Goal: Task Accomplishment & Management: Manage account settings

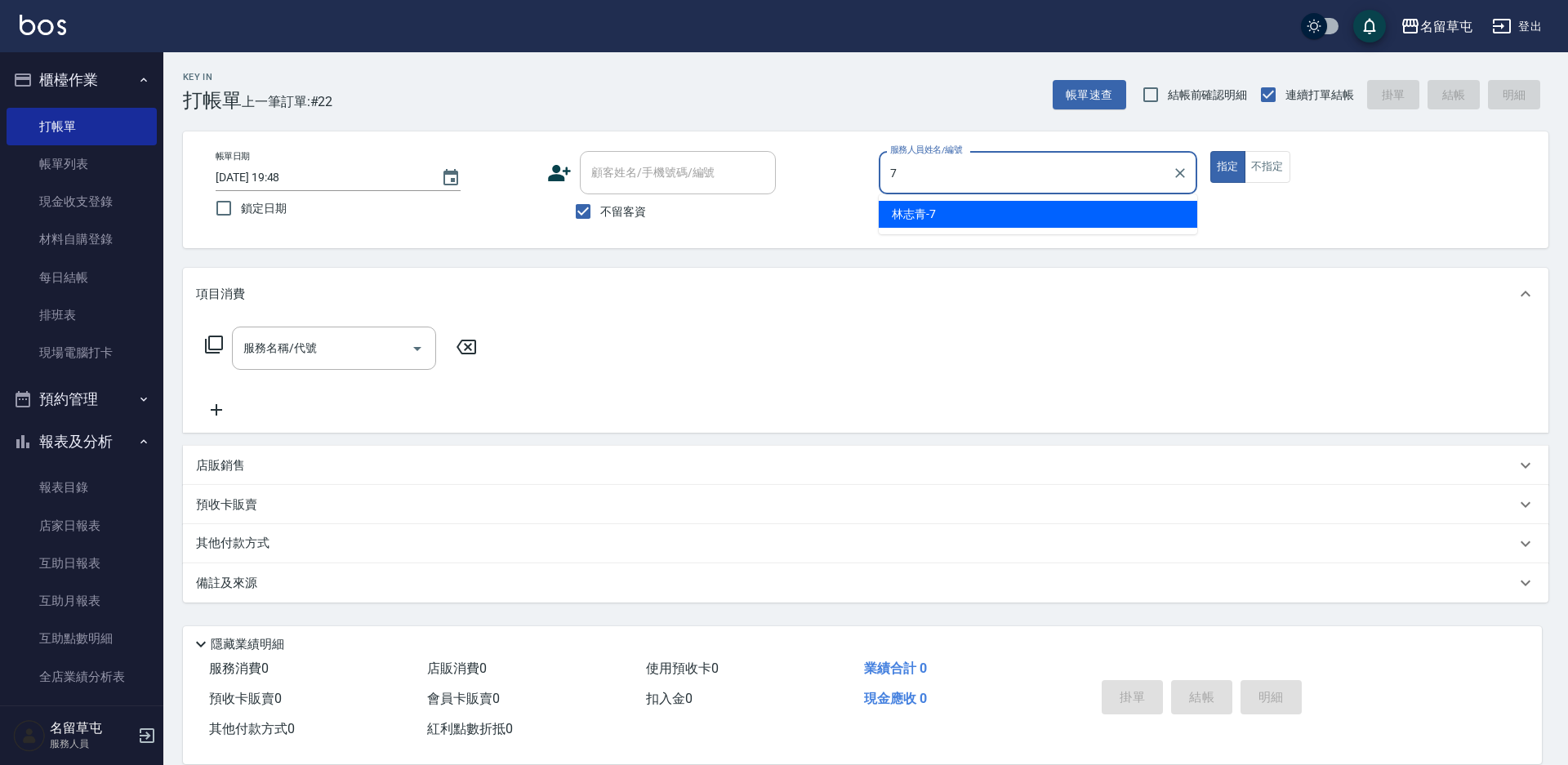
type input "[PERSON_NAME]-7"
type button "true"
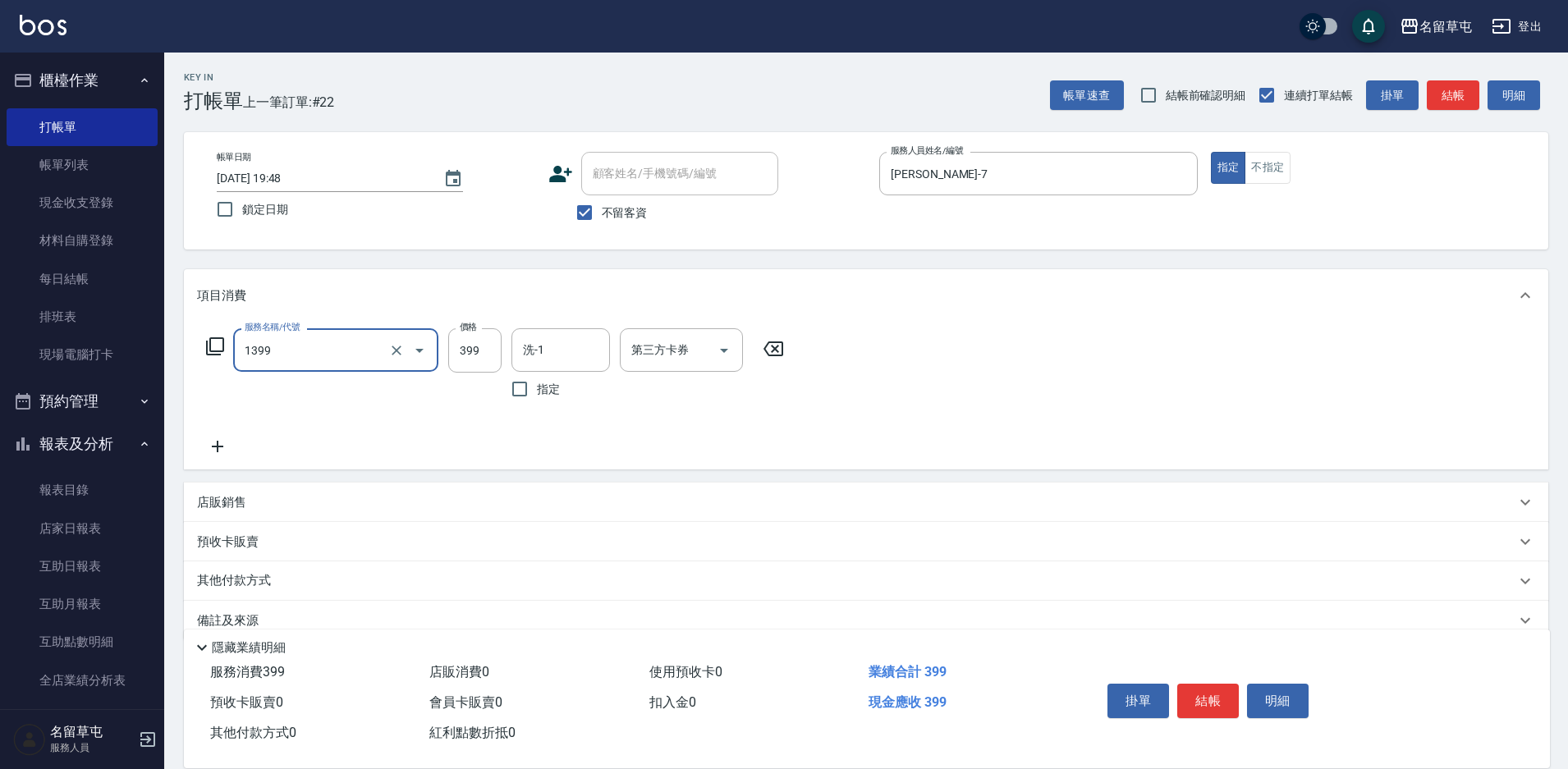
type input "海鹽洗髮399(1399)"
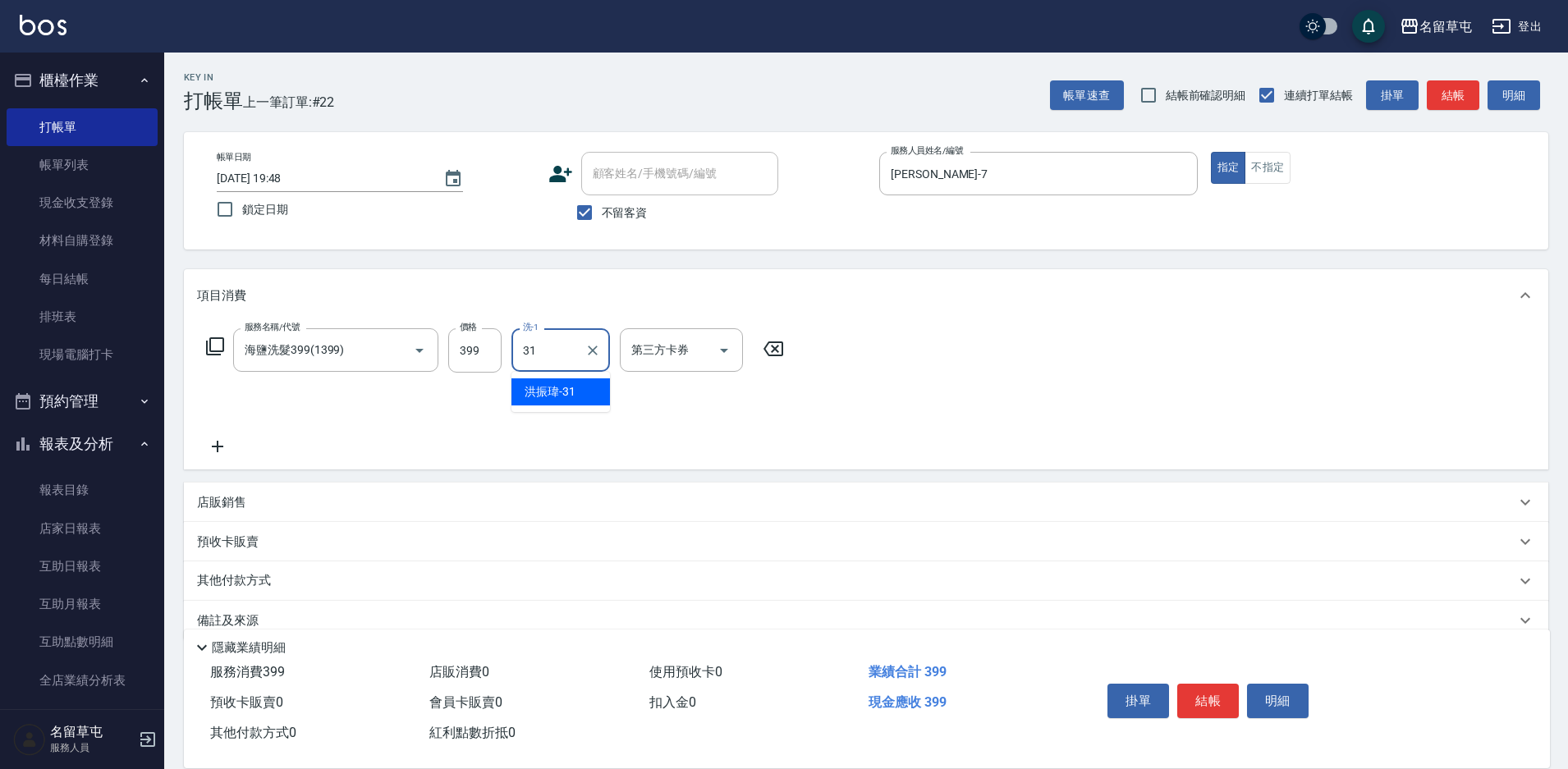
type input "[PERSON_NAME]-31"
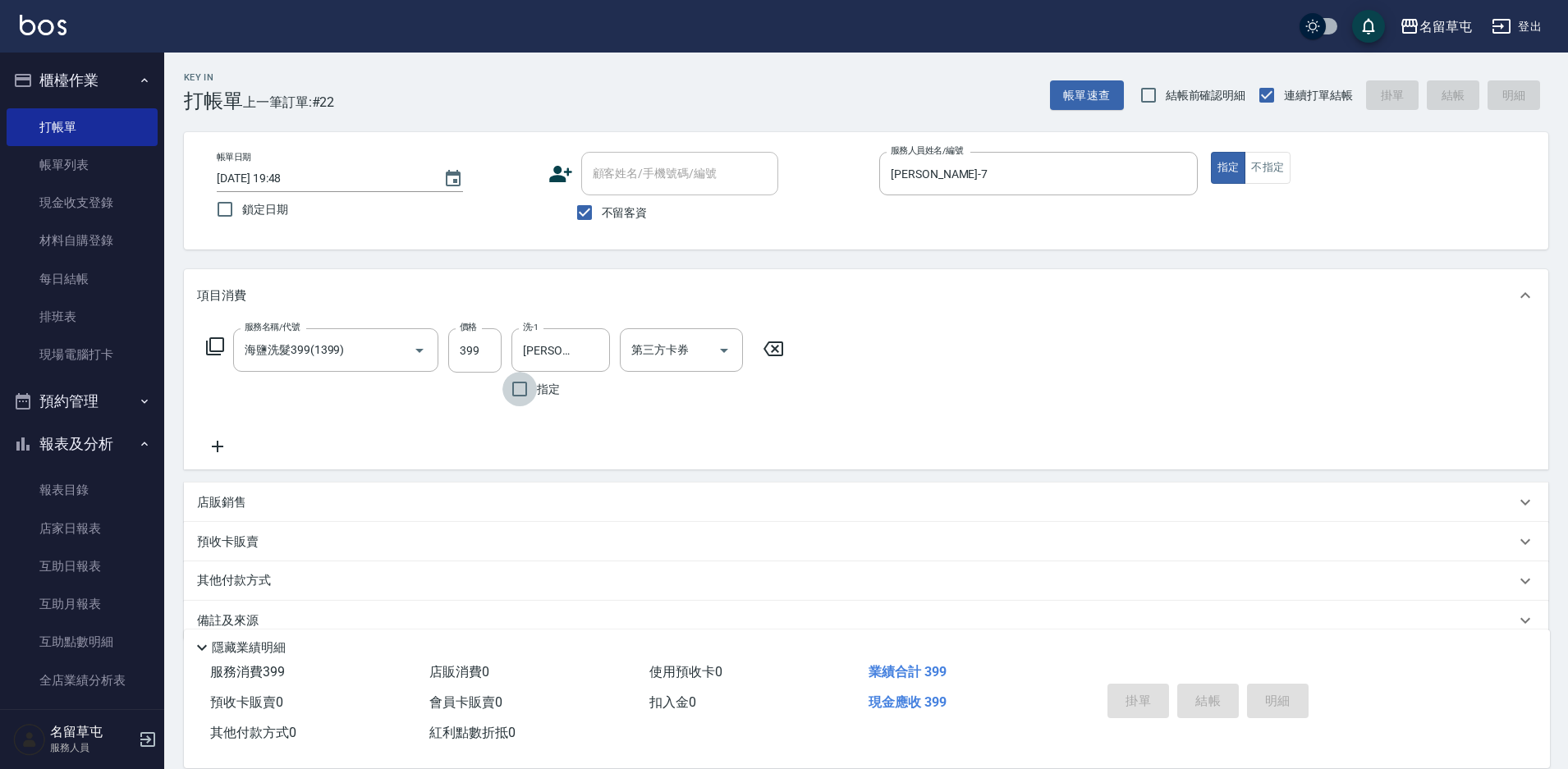
type input "[DATE] 20:42"
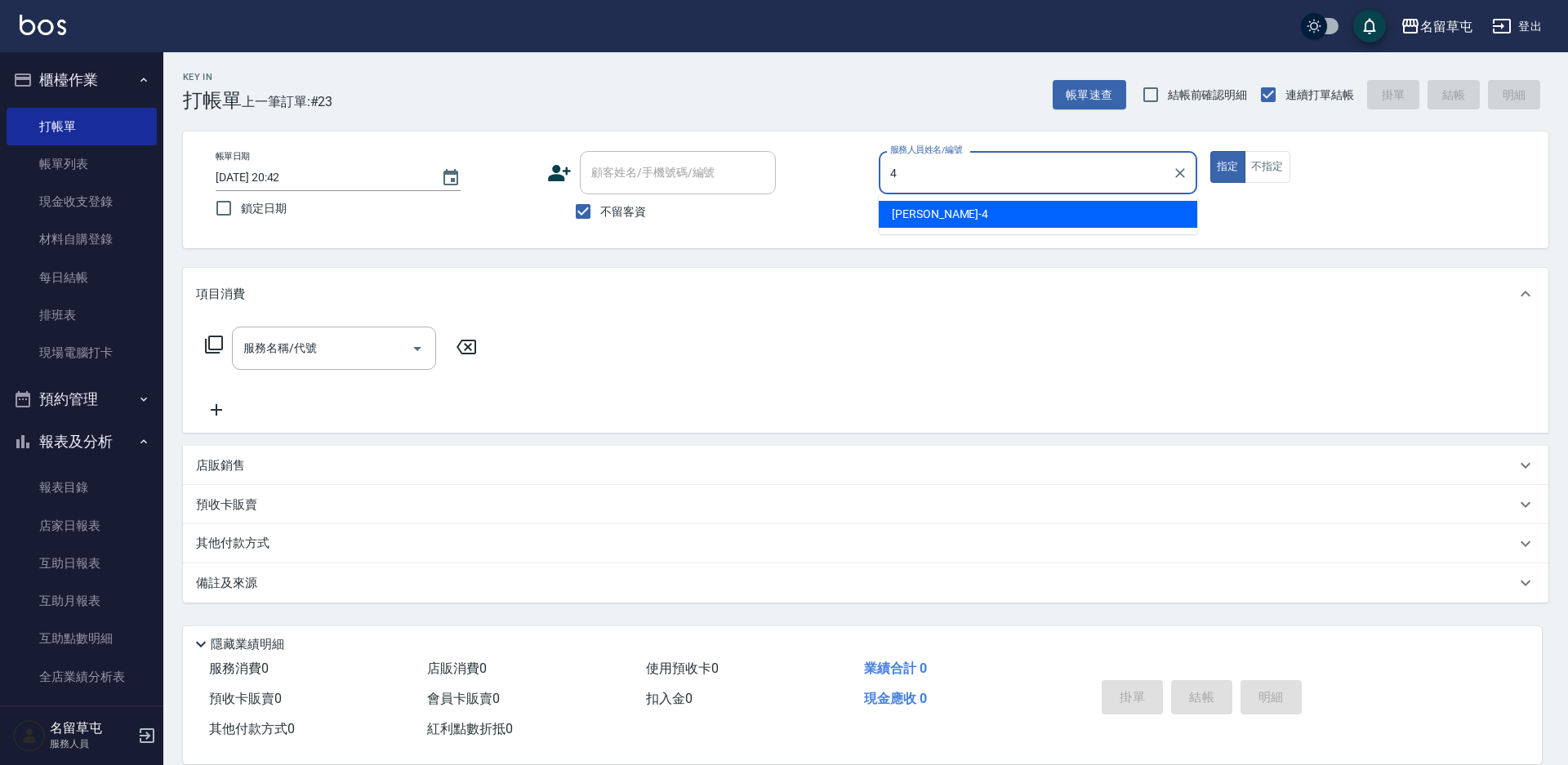
type input "[PERSON_NAME]-4"
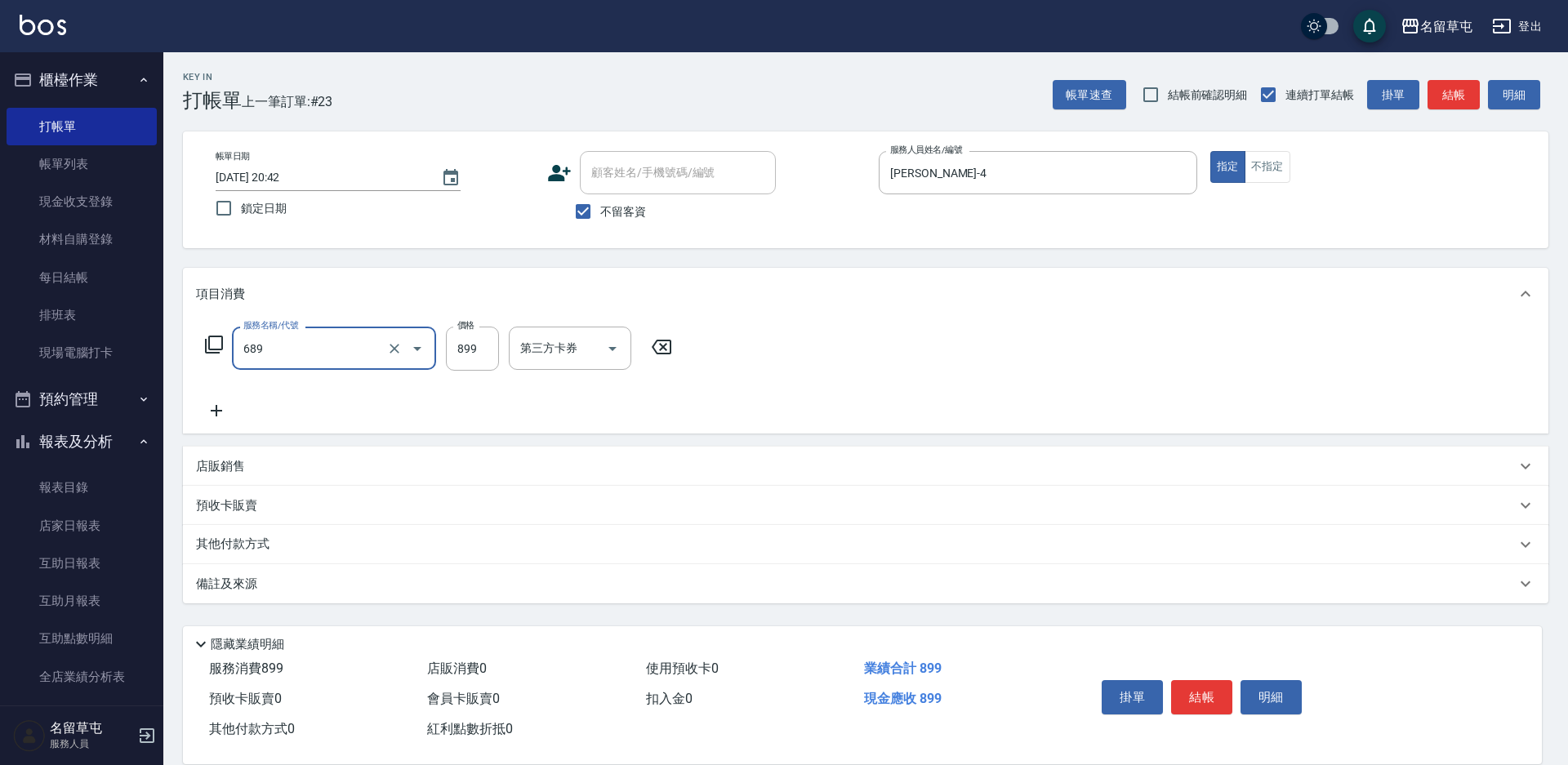
type input "芳療spa899(689)"
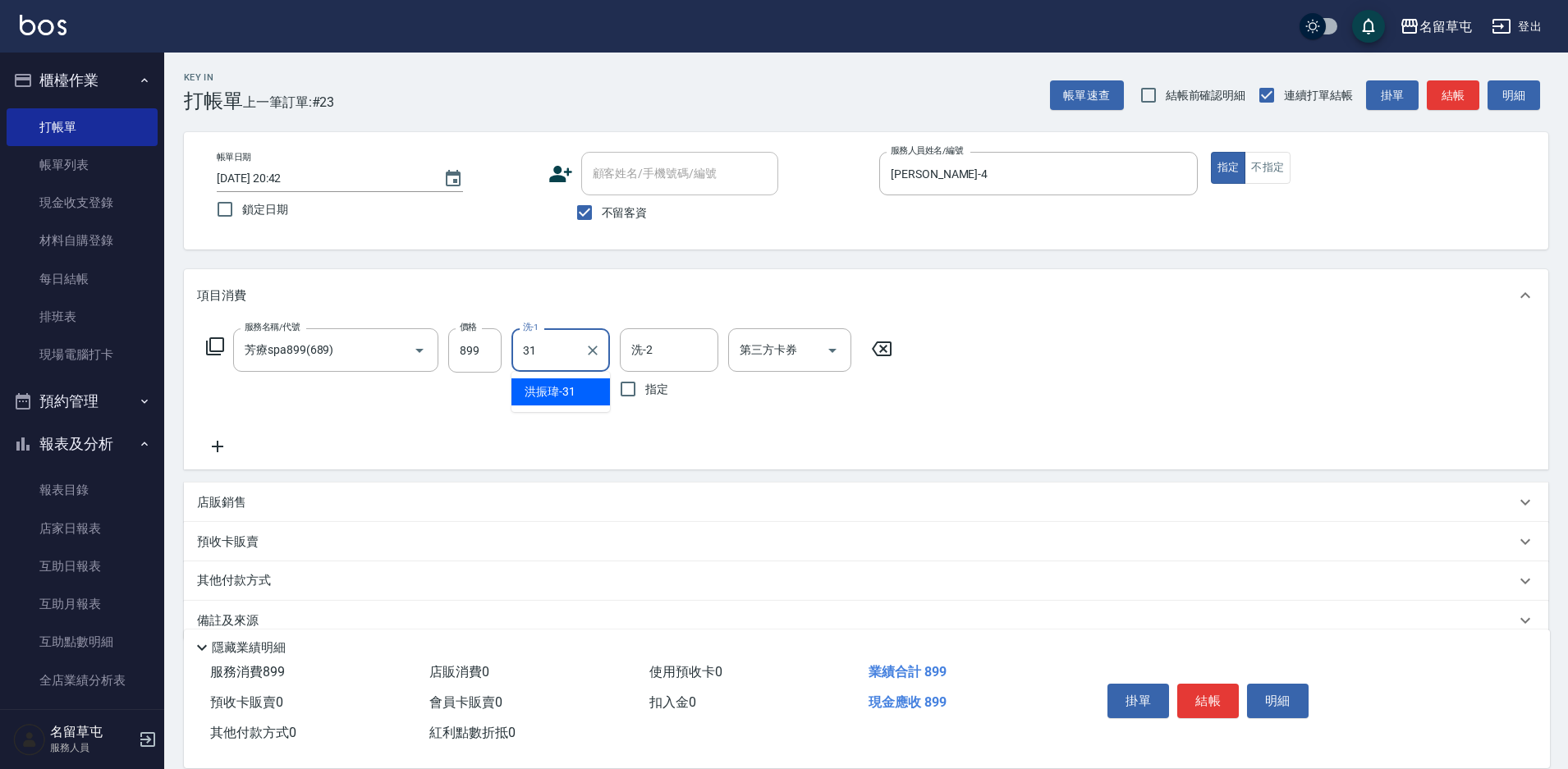
type input "[PERSON_NAME]-31"
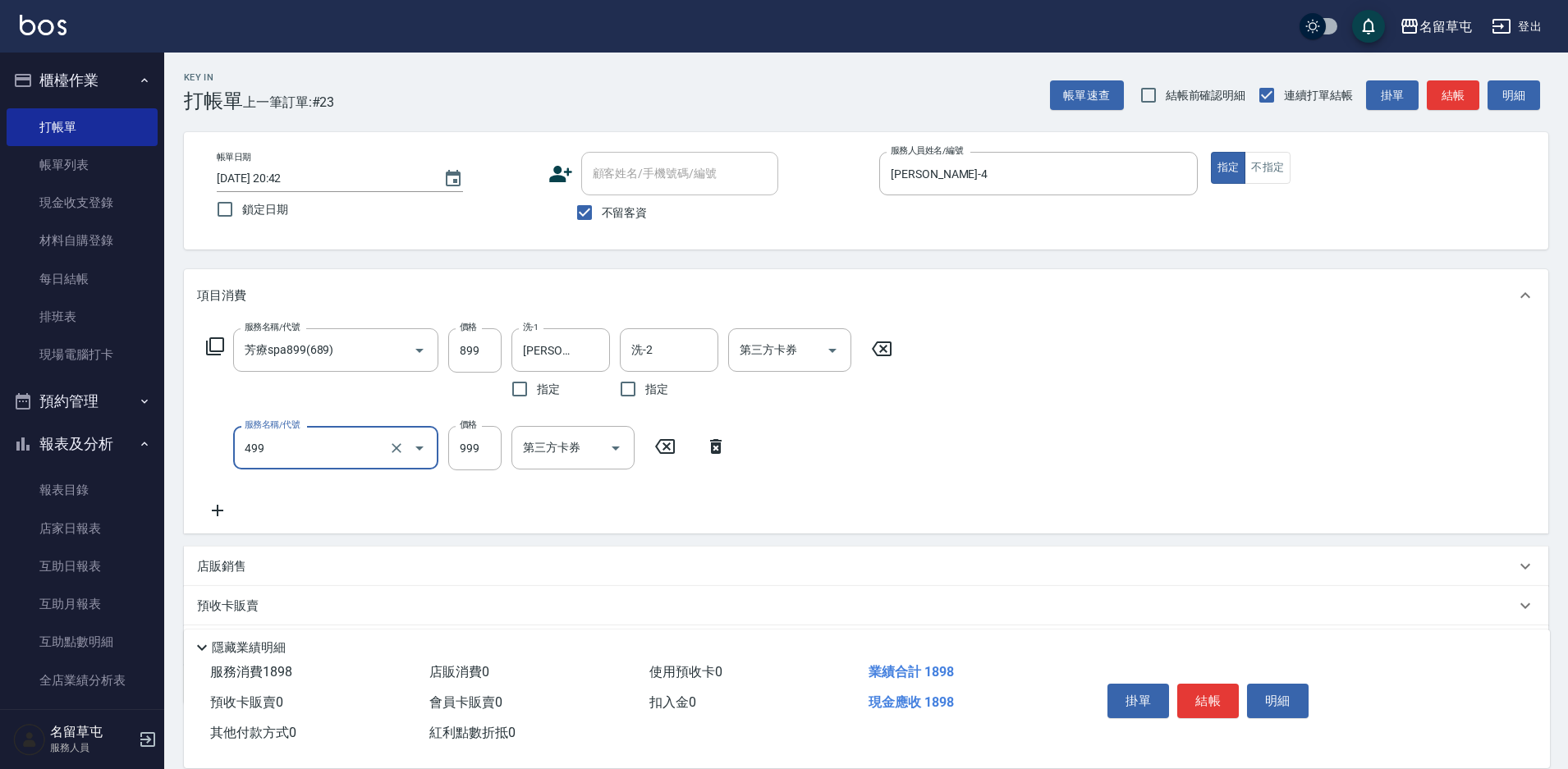
type input "染髮999(499)"
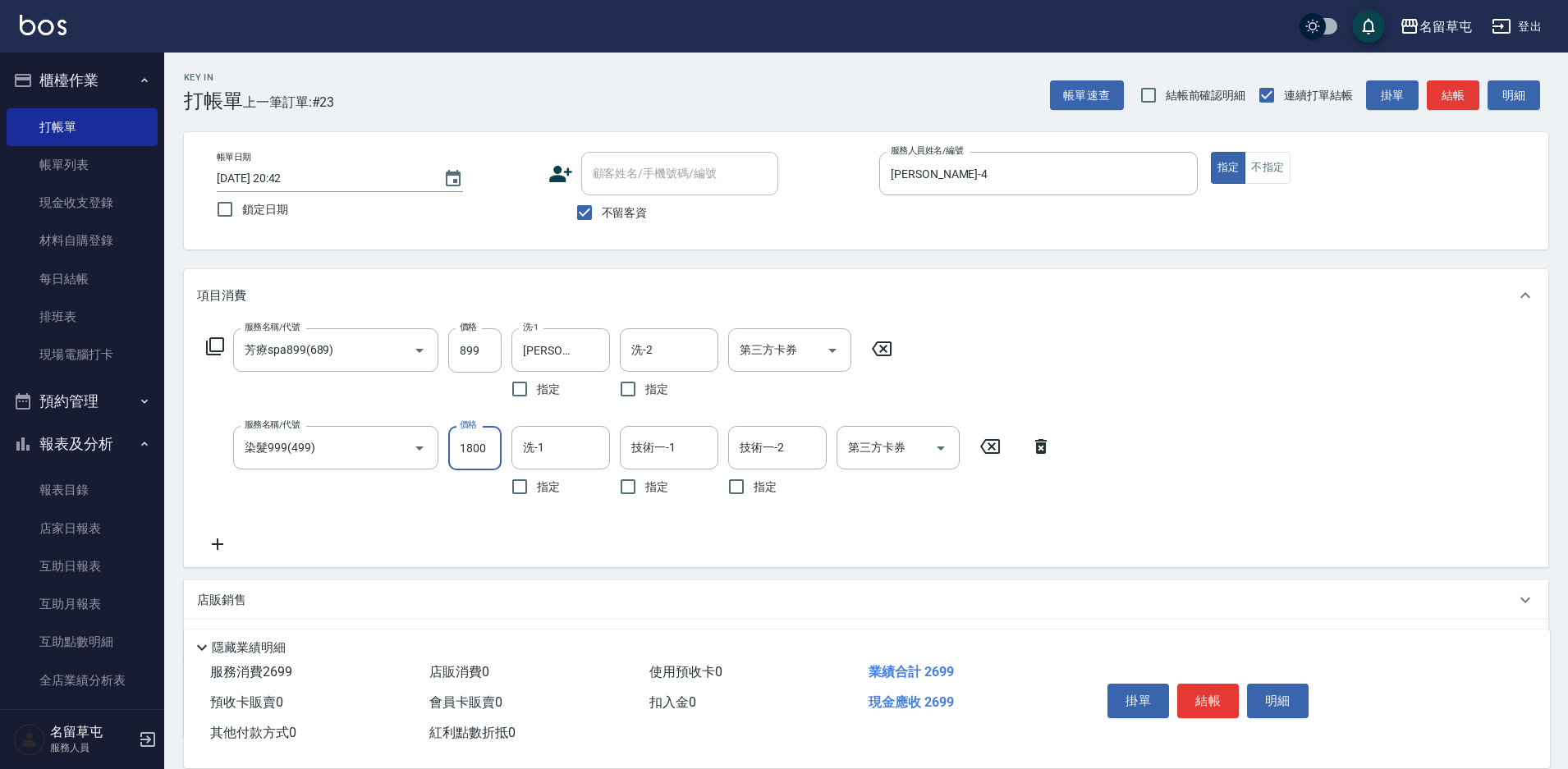
type input "1800"
type input "[PERSON_NAME]-31"
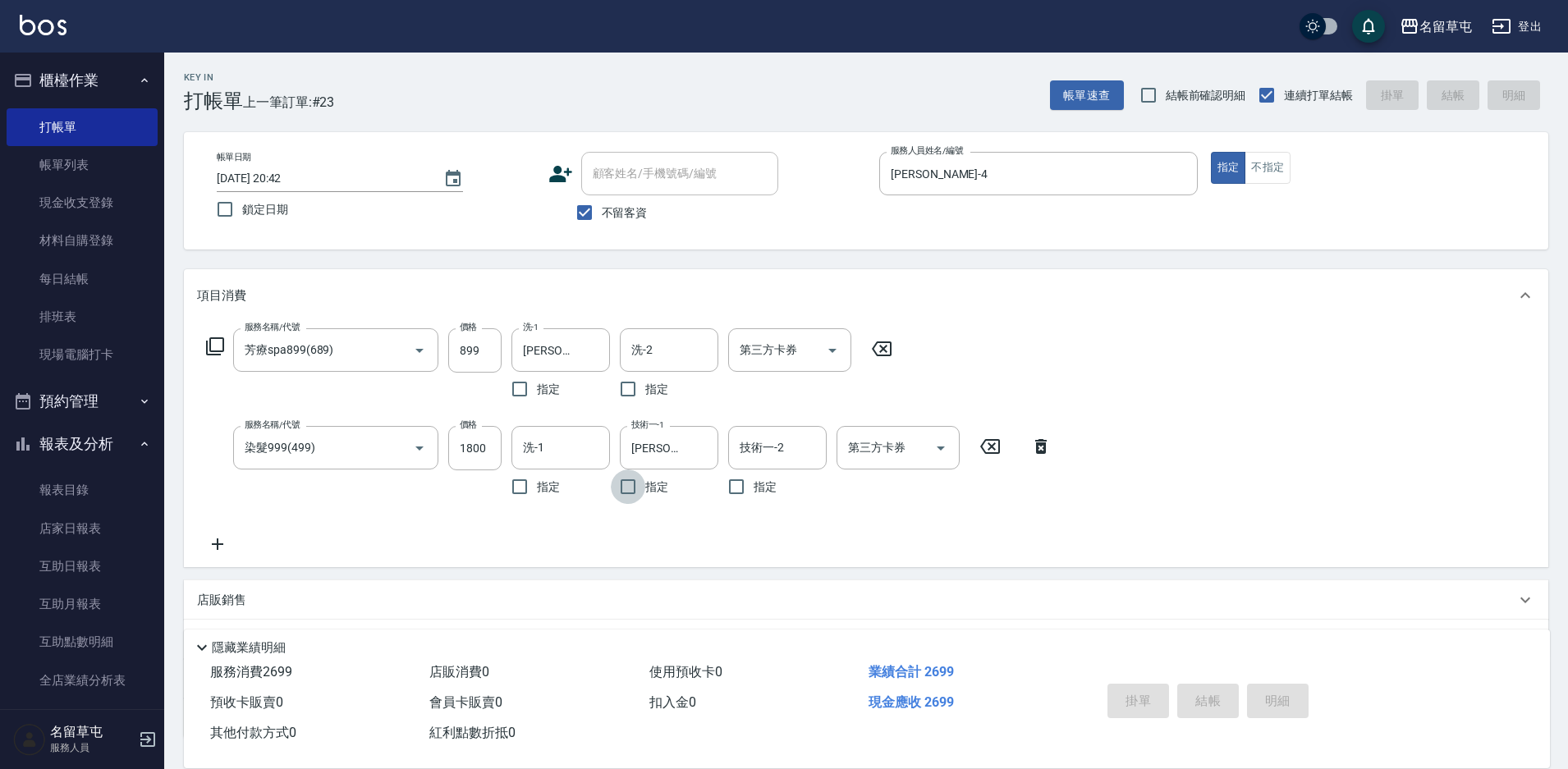
type input "[DATE] 20:43"
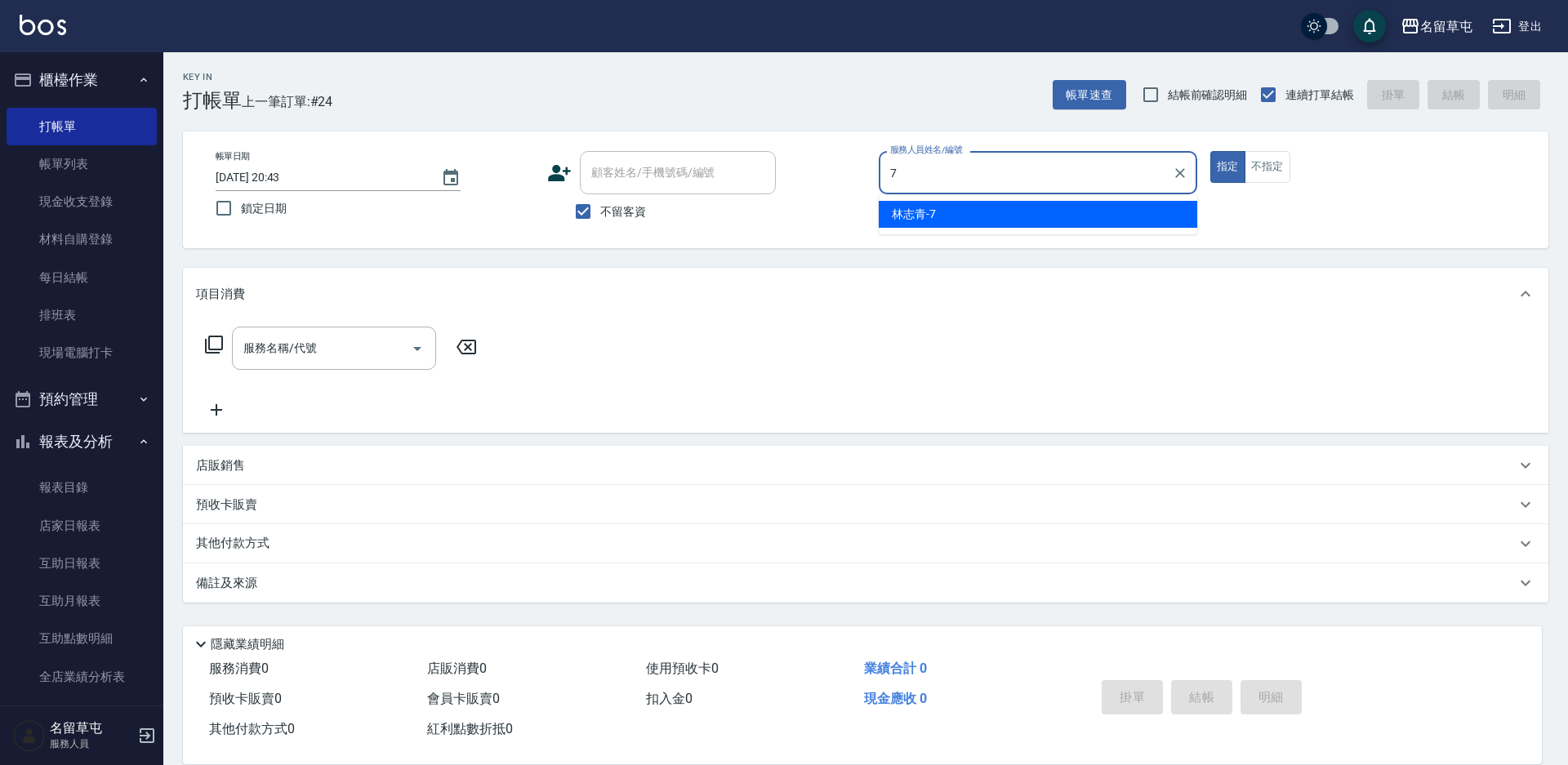
type input "[PERSON_NAME]-7"
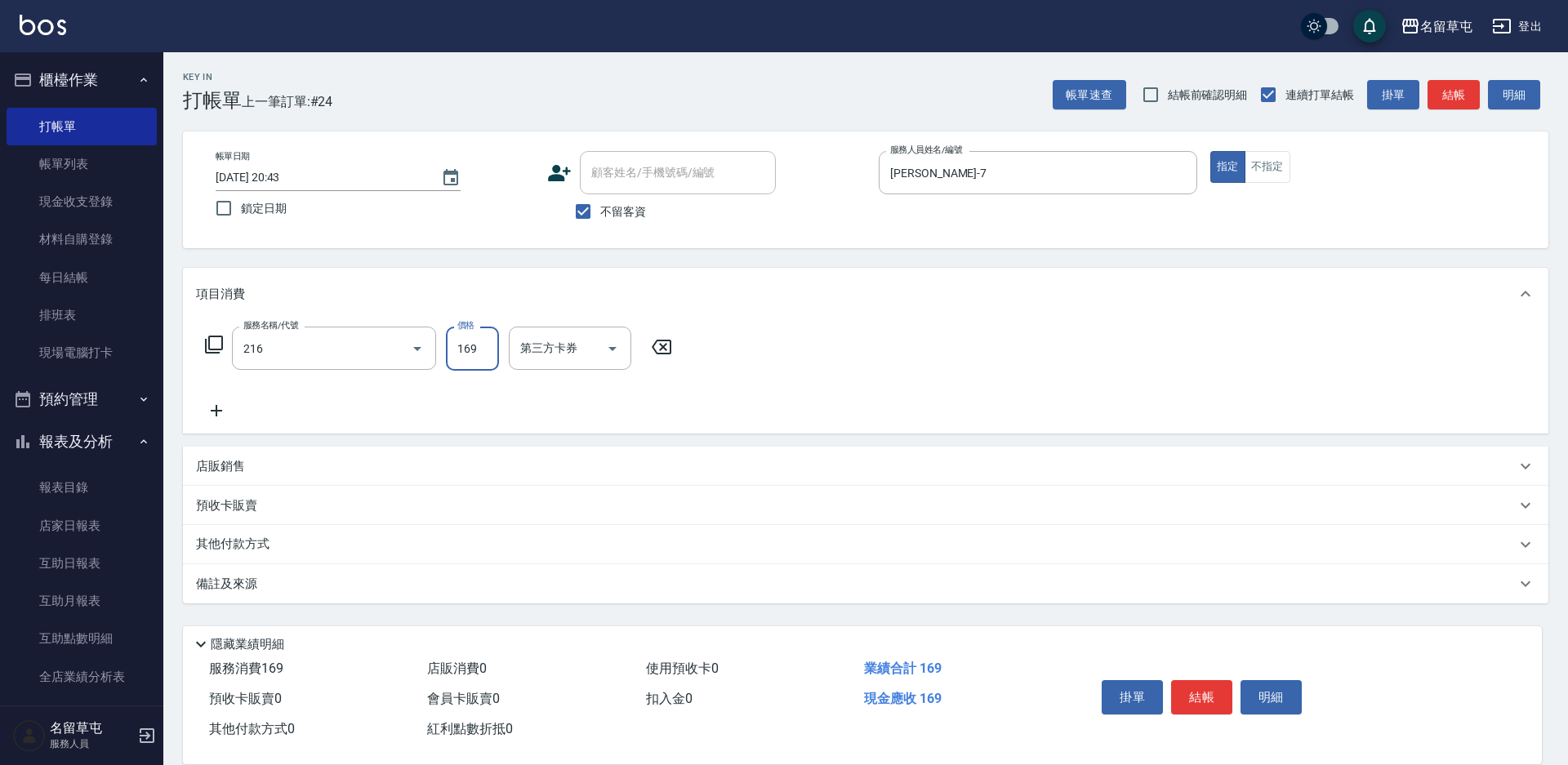
type input "剪髮169(216)"
type input "250"
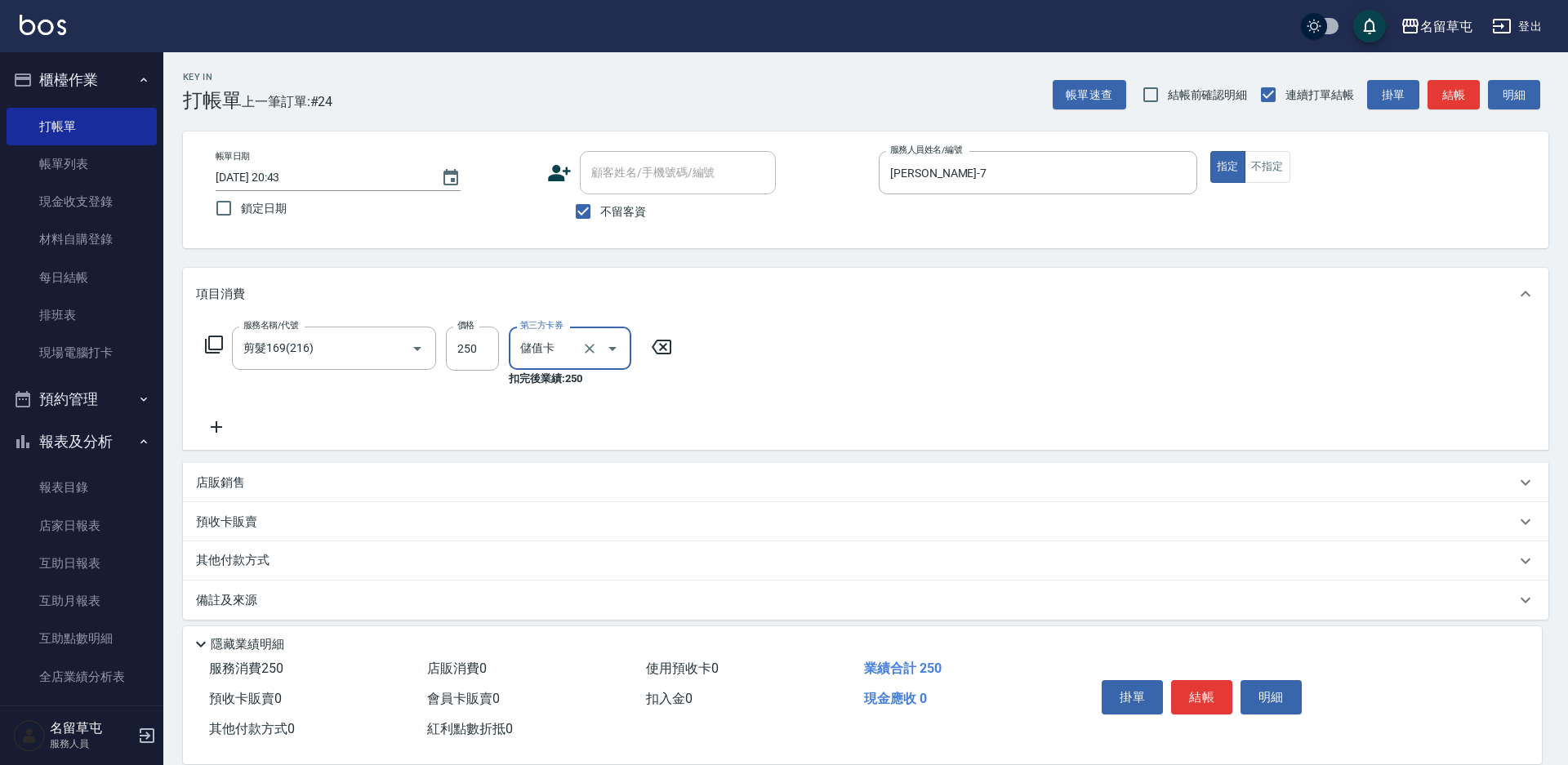
type input "儲值卡"
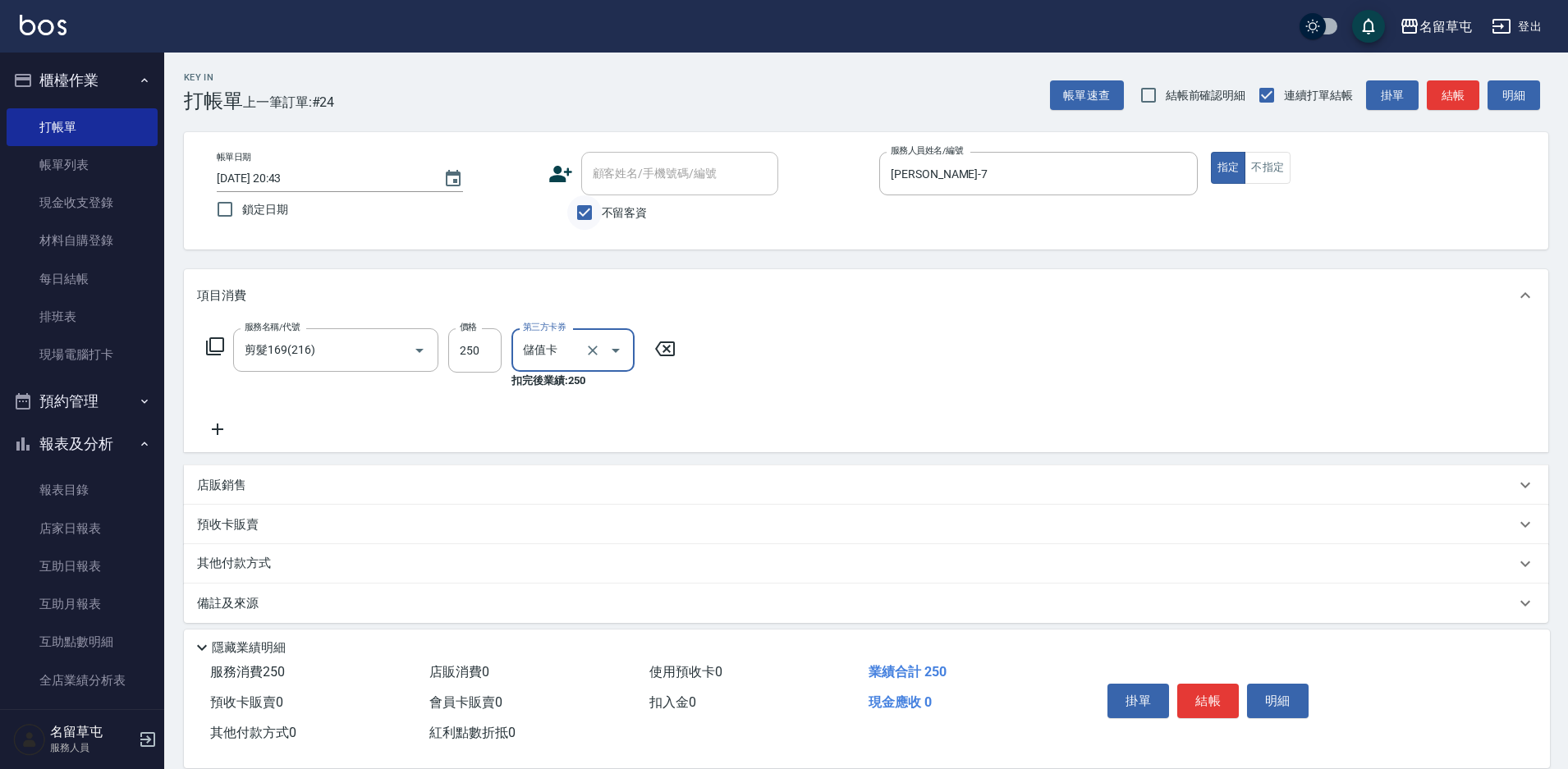
click at [578, 209] on input "不留客資" at bounding box center [585, 213] width 34 height 34
checkbox input "false"
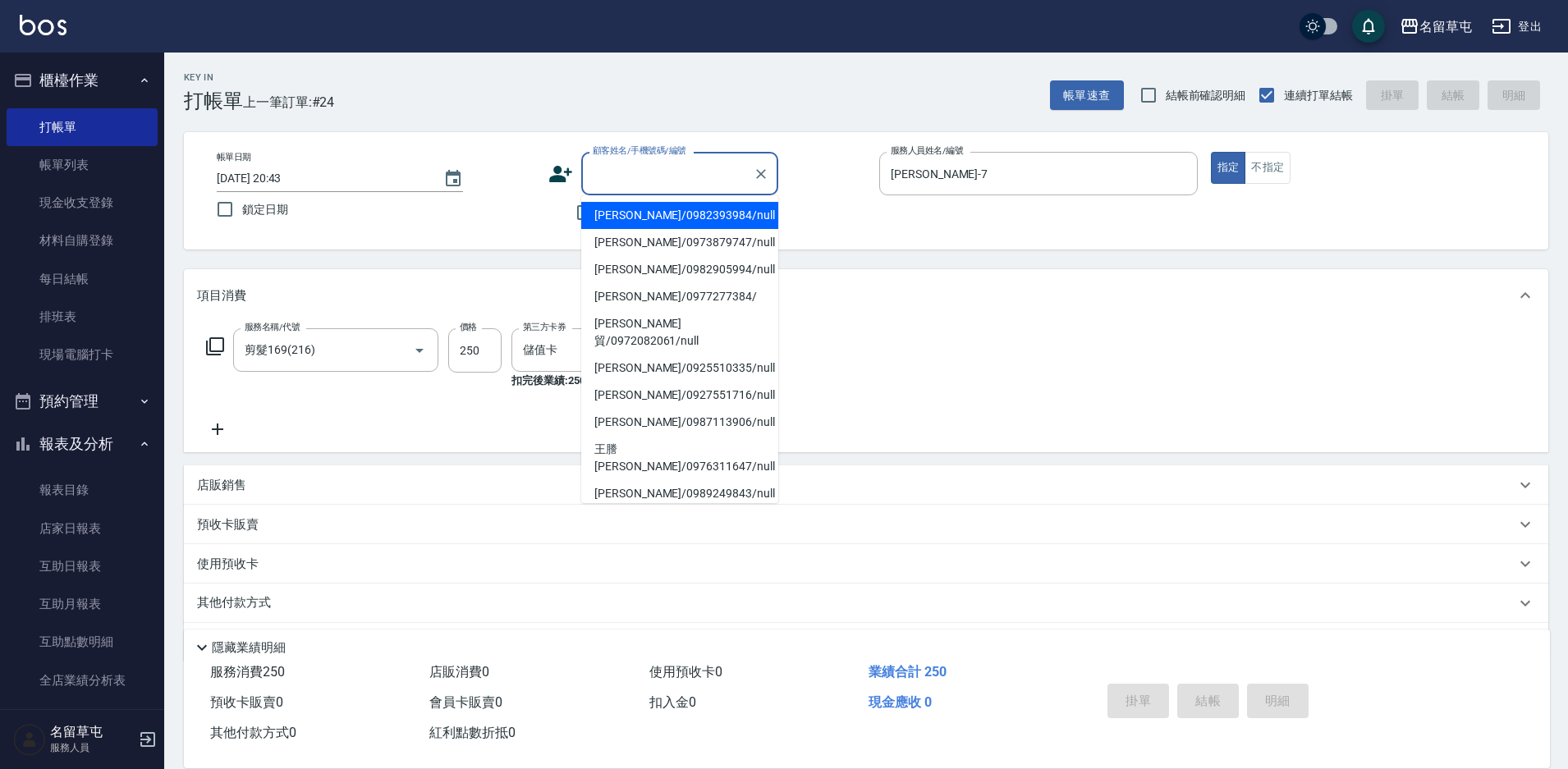
click at [616, 163] on div "顧客姓名/手機號碼/編號 顧客姓名/手機號碼/編號" at bounding box center [679, 173] width 197 height 43
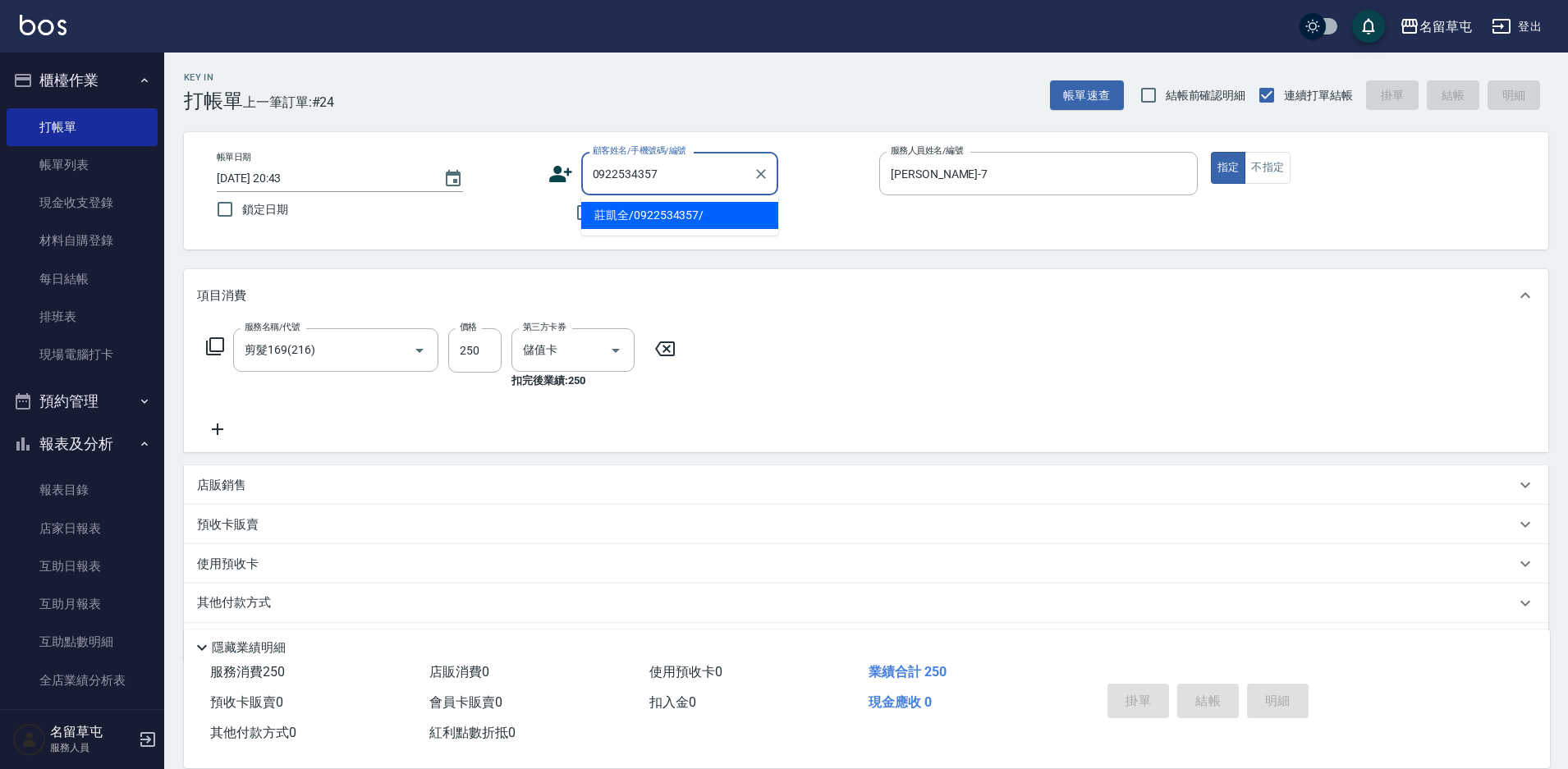
type input "莊凱全/0922534357/"
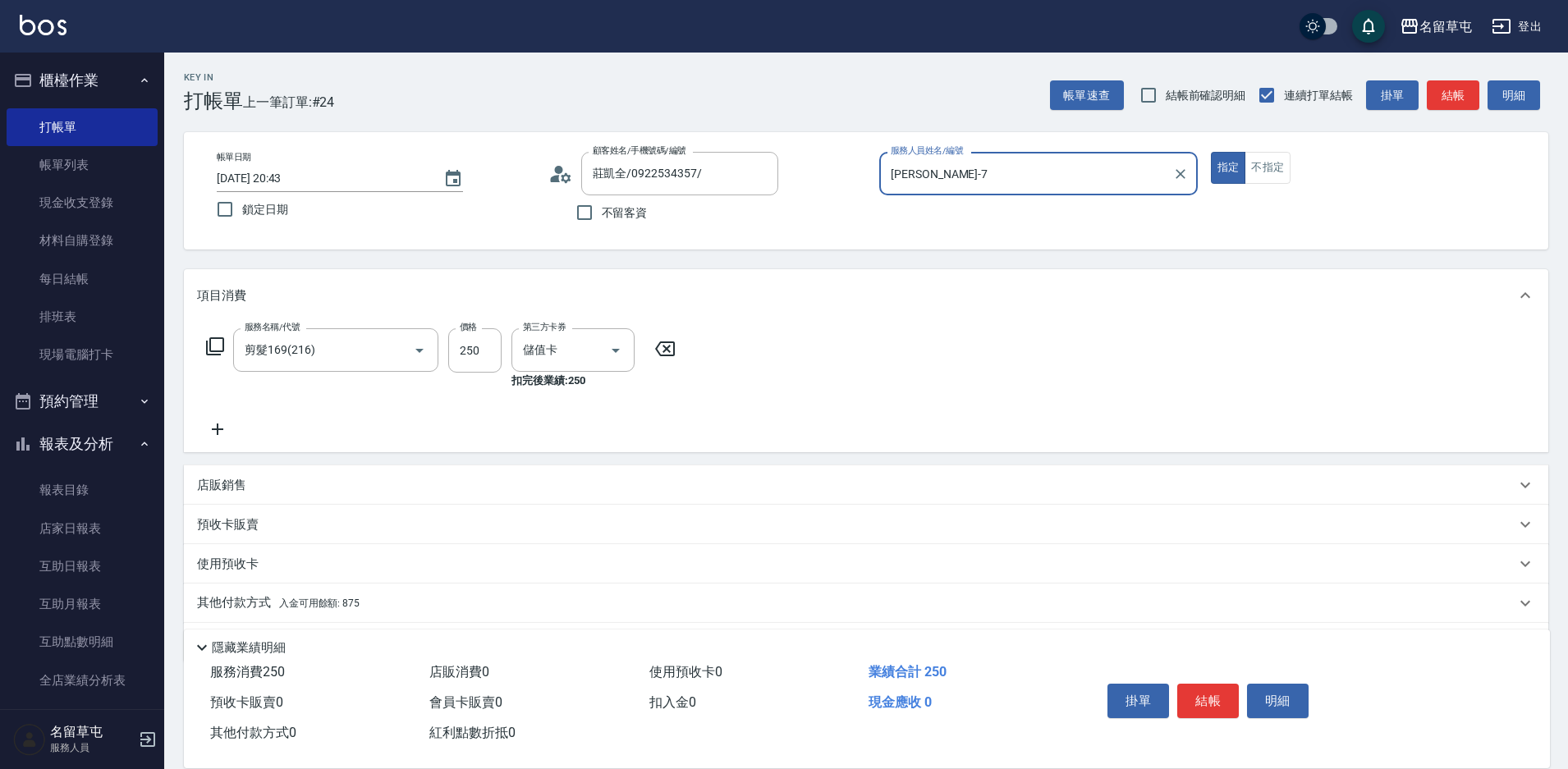
click at [267, 608] on p "其他付款方式 入金可用餘額: 875" at bounding box center [277, 604] width 163 height 18
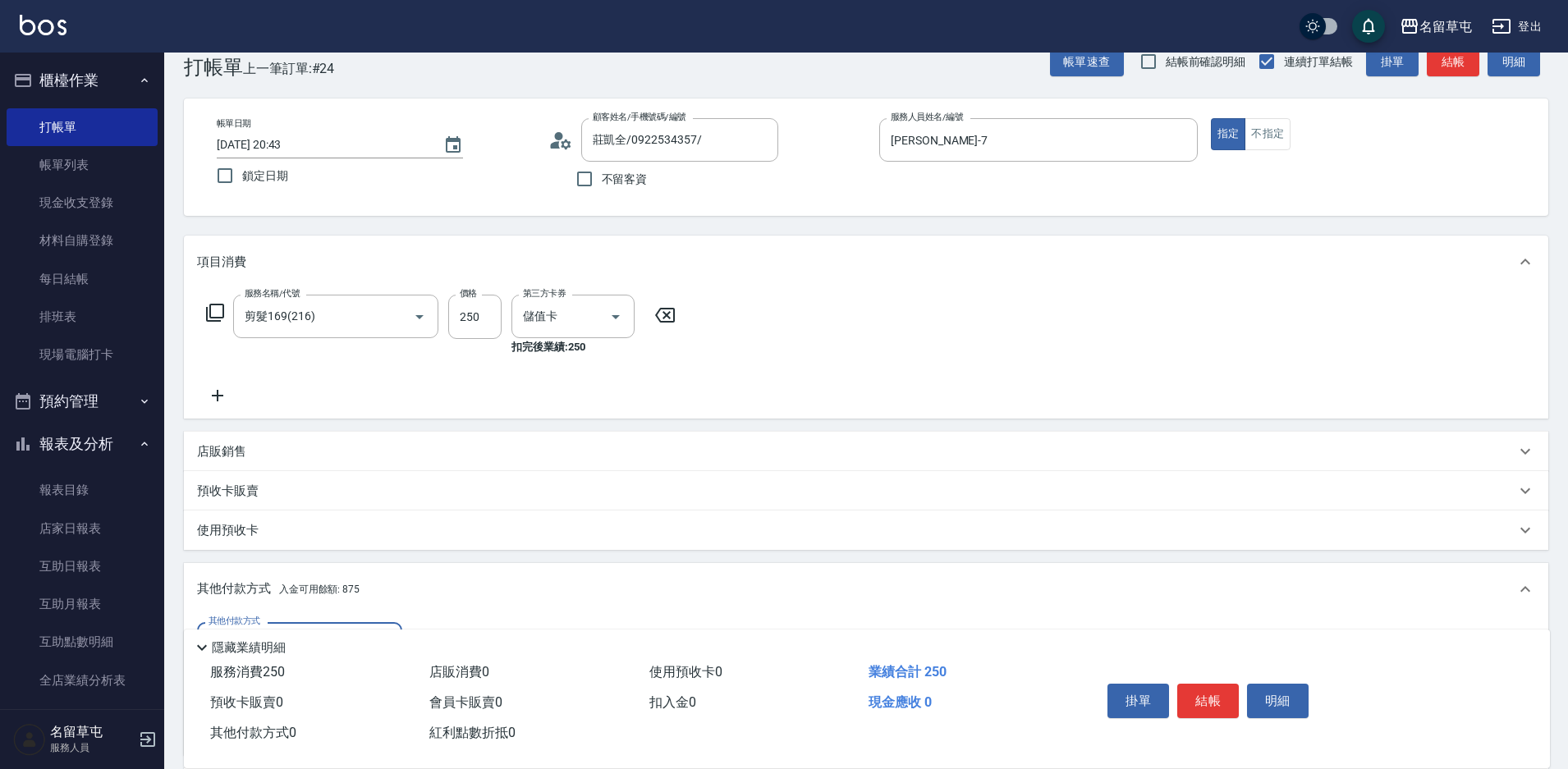
scroll to position [1, 0]
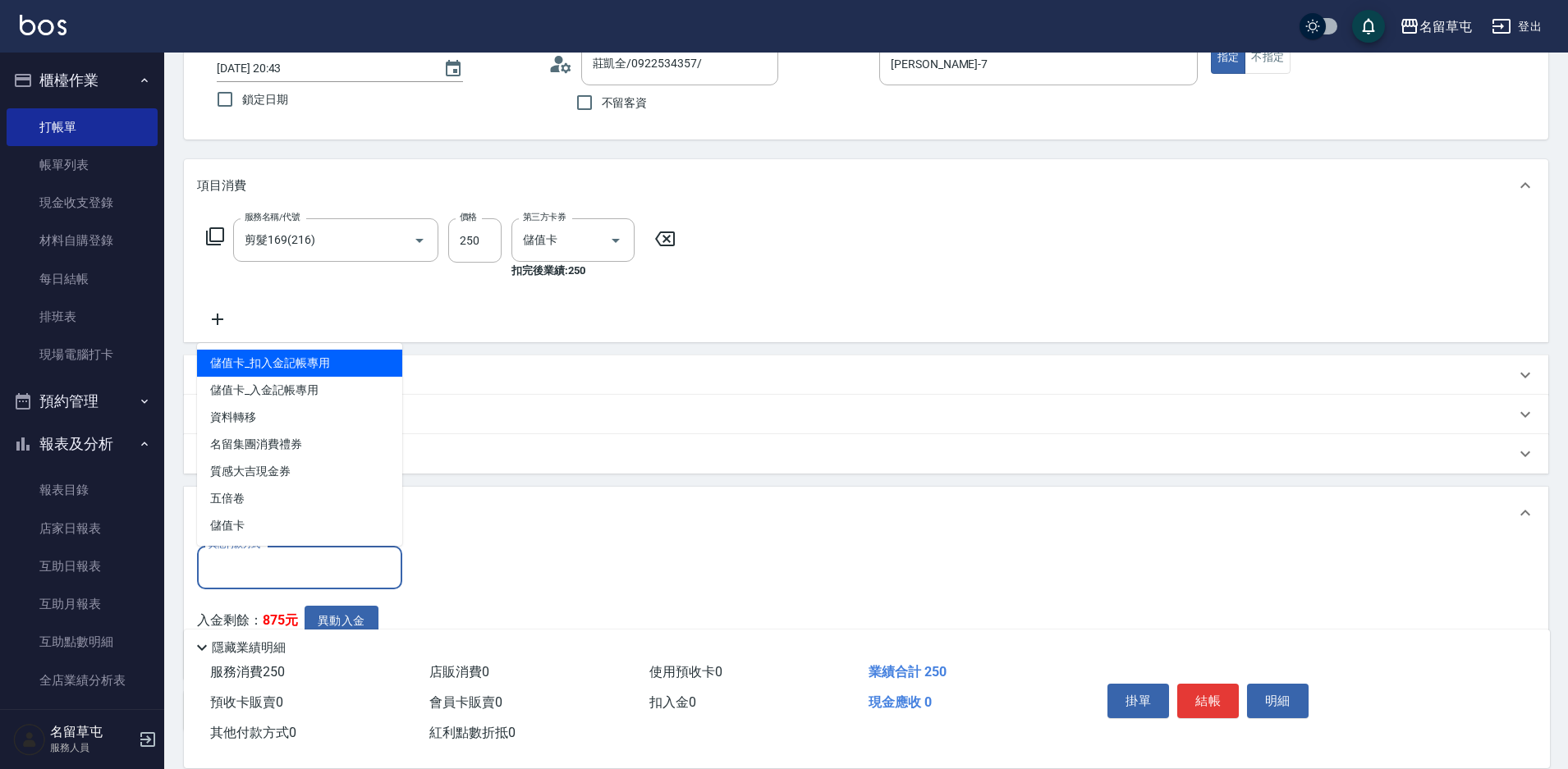
click at [339, 569] on input "其他付款方式" at bounding box center [300, 568] width 190 height 29
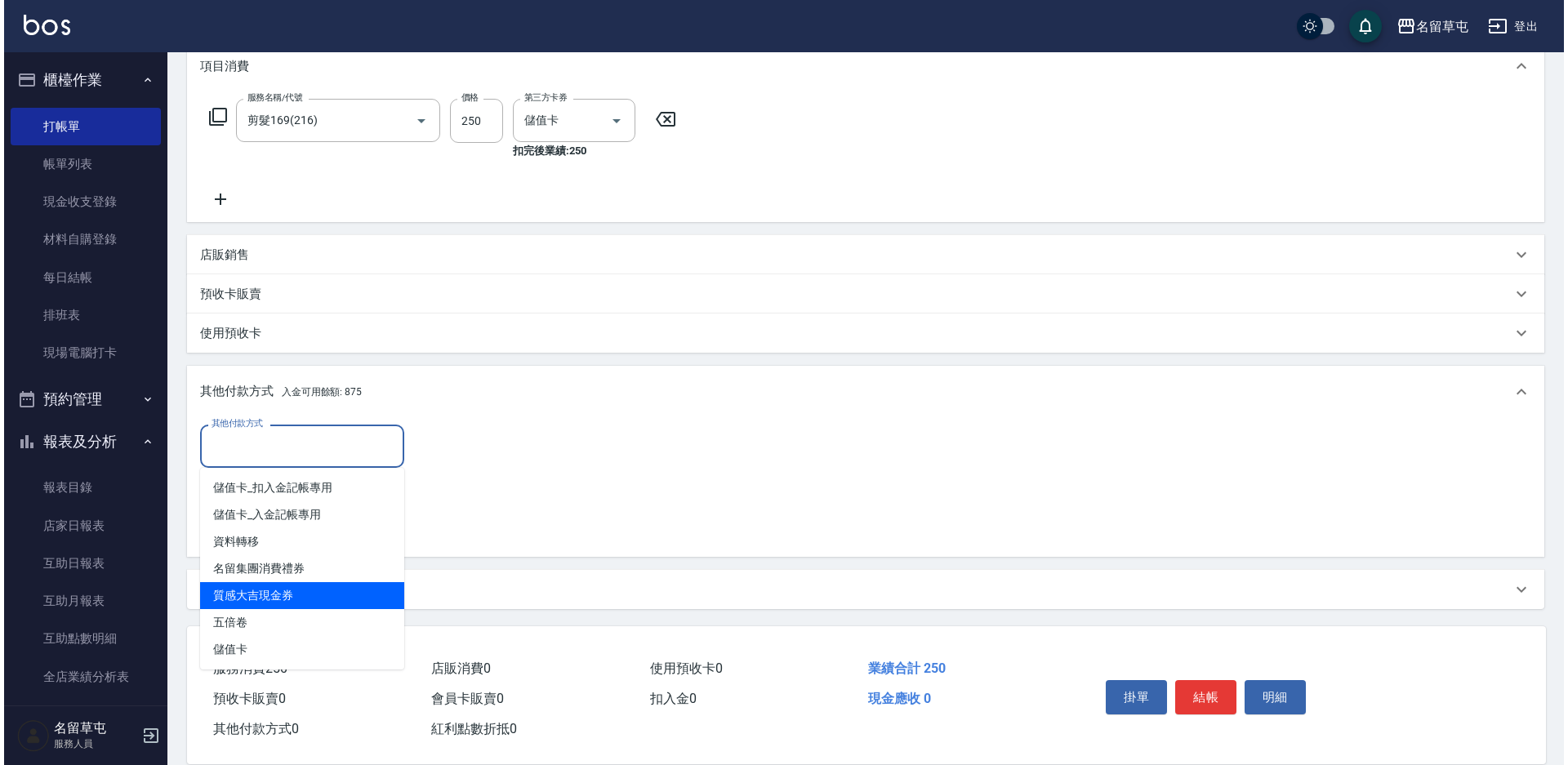
scroll to position [229, 0]
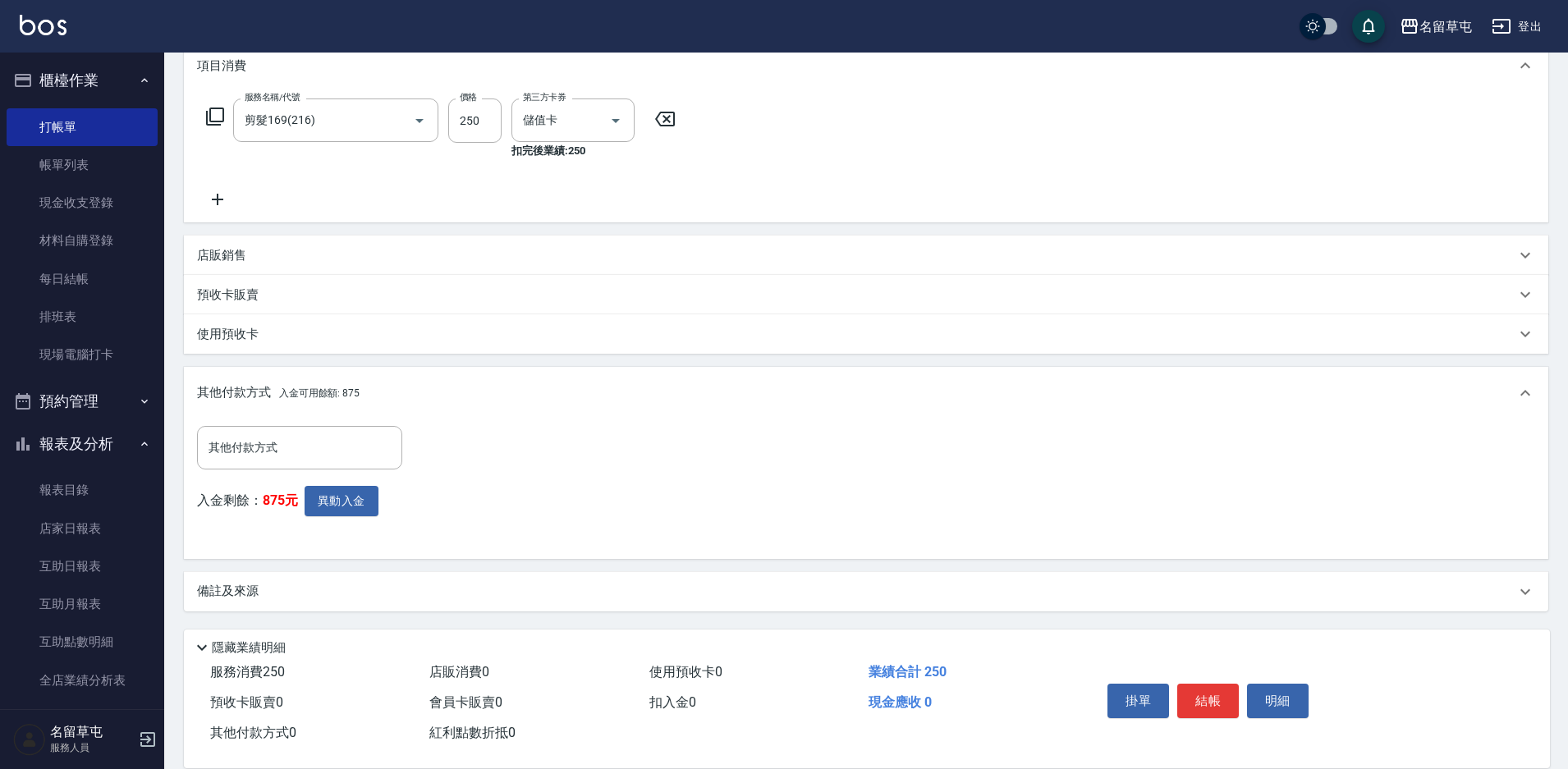
drag, startPoint x: 524, startPoint y: 460, endPoint x: 282, endPoint y: 526, distance: 250.8
click at [518, 464] on div "其他付款方式 其他付款方式 入金剩餘： 875元 異動入金" at bounding box center [866, 485] width 1338 height 119
click at [346, 482] on div "其他付款方式 其他付款方式 入金剩餘： 875元 異動入金" at bounding box center [304, 485] width 215 height 119
click at [335, 499] on button "異動入金" at bounding box center [341, 501] width 74 height 31
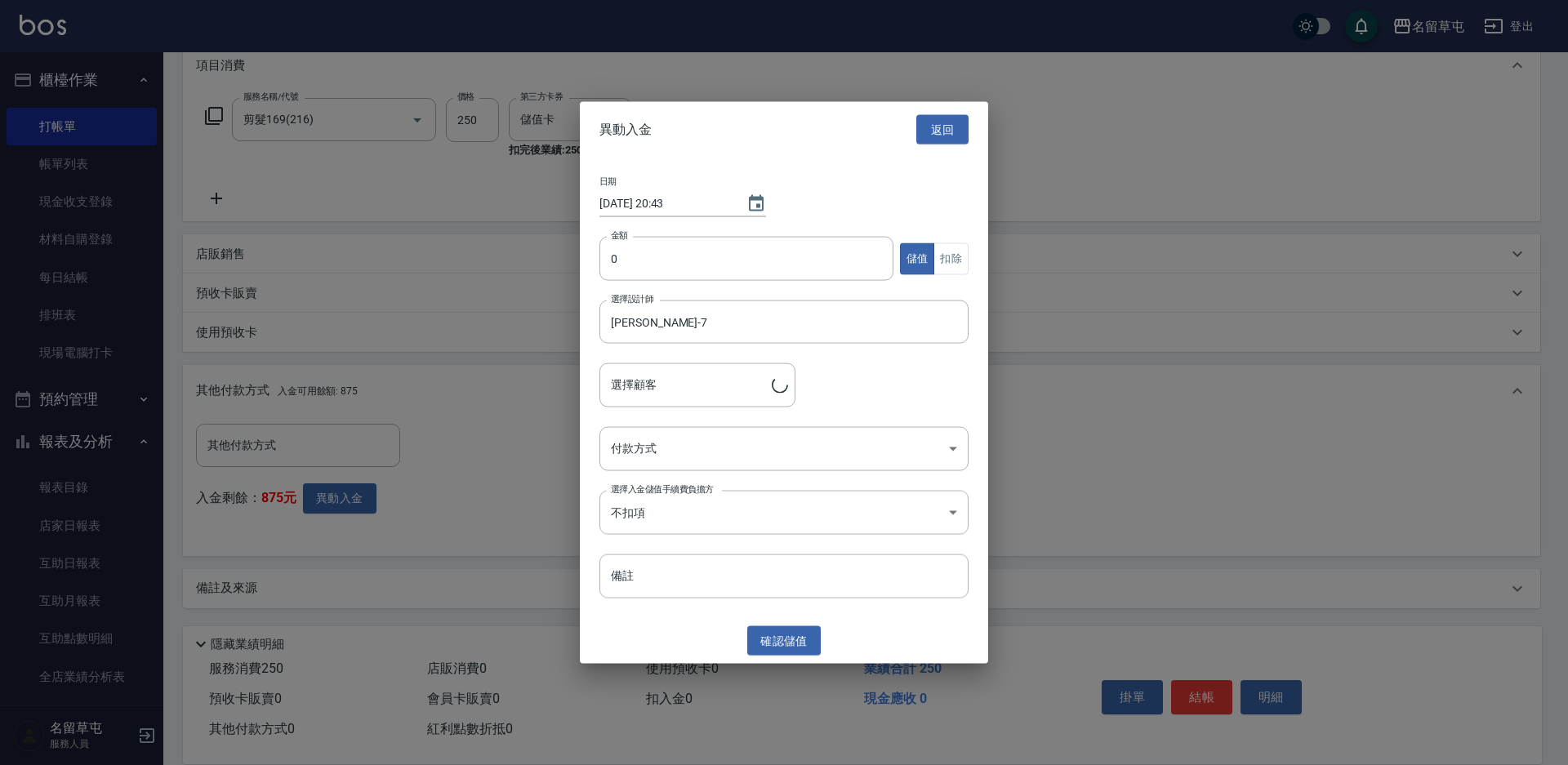
type input "莊凱全/0922534357/"
click at [642, 261] on input "0" at bounding box center [746, 258] width 294 height 44
type input "250"
click at [947, 258] on button "扣除" at bounding box center [951, 258] width 35 height 32
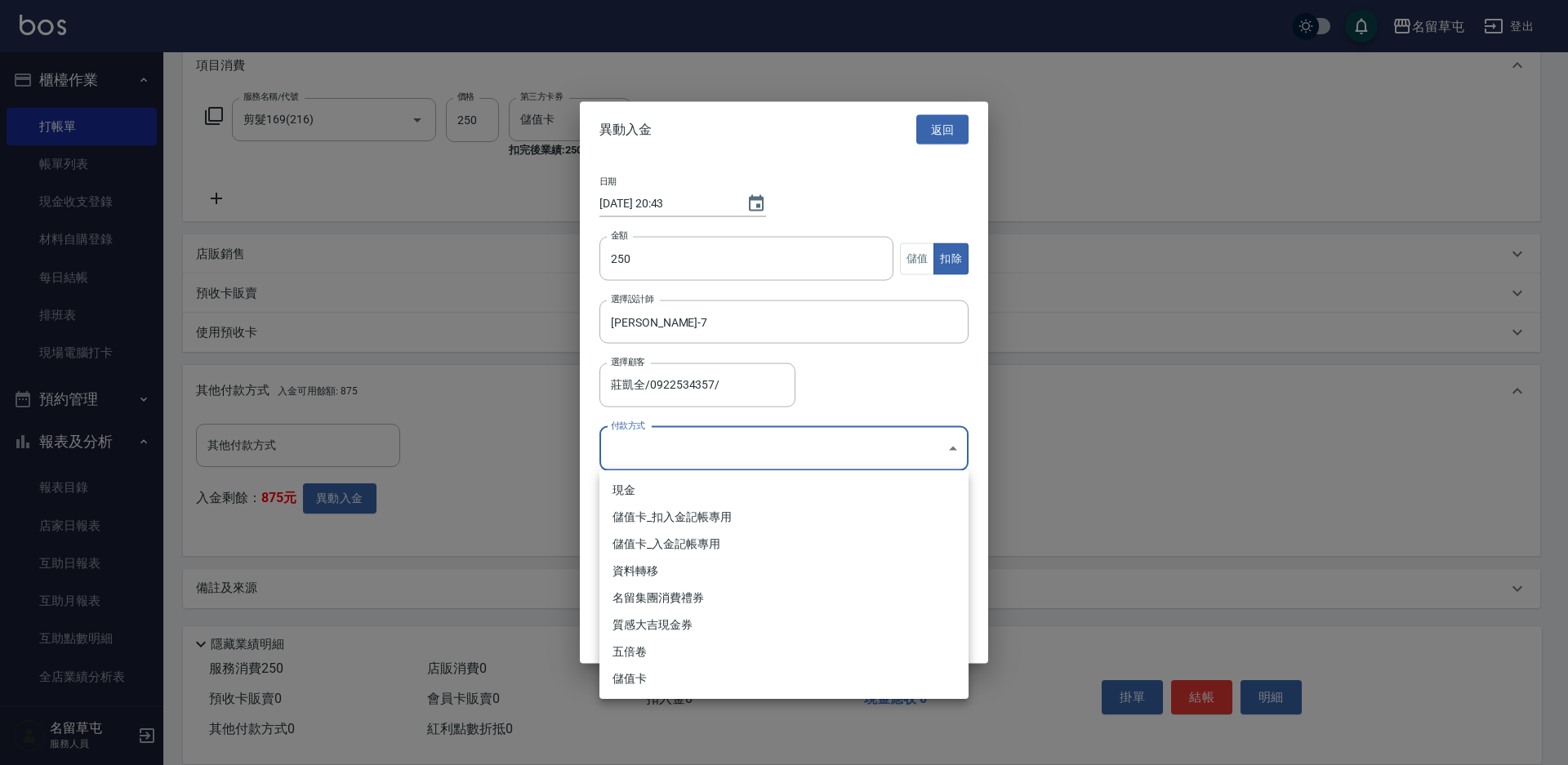
click at [720, 438] on body "名留草屯 登出 櫃檯作業 打帳單 帳單列表 現金收支登錄 材料自購登錄 每日結帳 排班表 現場電腦打卡 預約管理 預約管理 單日預約紀錄 單週預約紀錄 報表及…" at bounding box center [784, 268] width 1568 height 994
drag, startPoint x: 677, startPoint y: 502, endPoint x: 672, endPoint y: 517, distance: 15.8
click at [672, 517] on ul "現金 儲值卡_扣入金記帳專用 儲值卡_入金記帳專用 資料轉移 名留集團消費禮券 質感大吉現金券 五倍卷 儲值卡" at bounding box center [784, 585] width 369 height 229
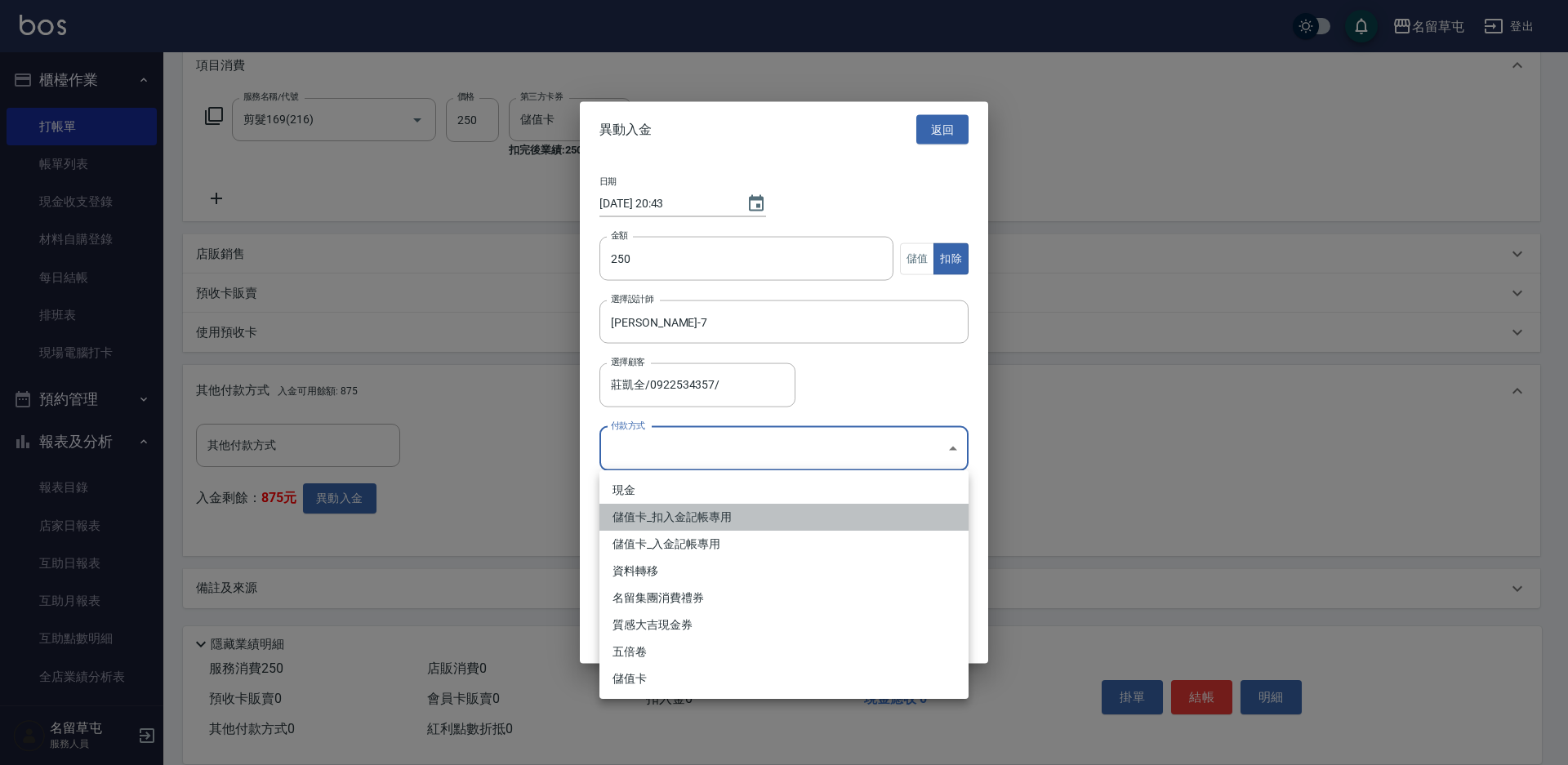
click at [672, 517] on li "儲值卡_扣入金記帳專用" at bounding box center [784, 517] width 369 height 27
type input "儲值卡_扣入金記帳專用"
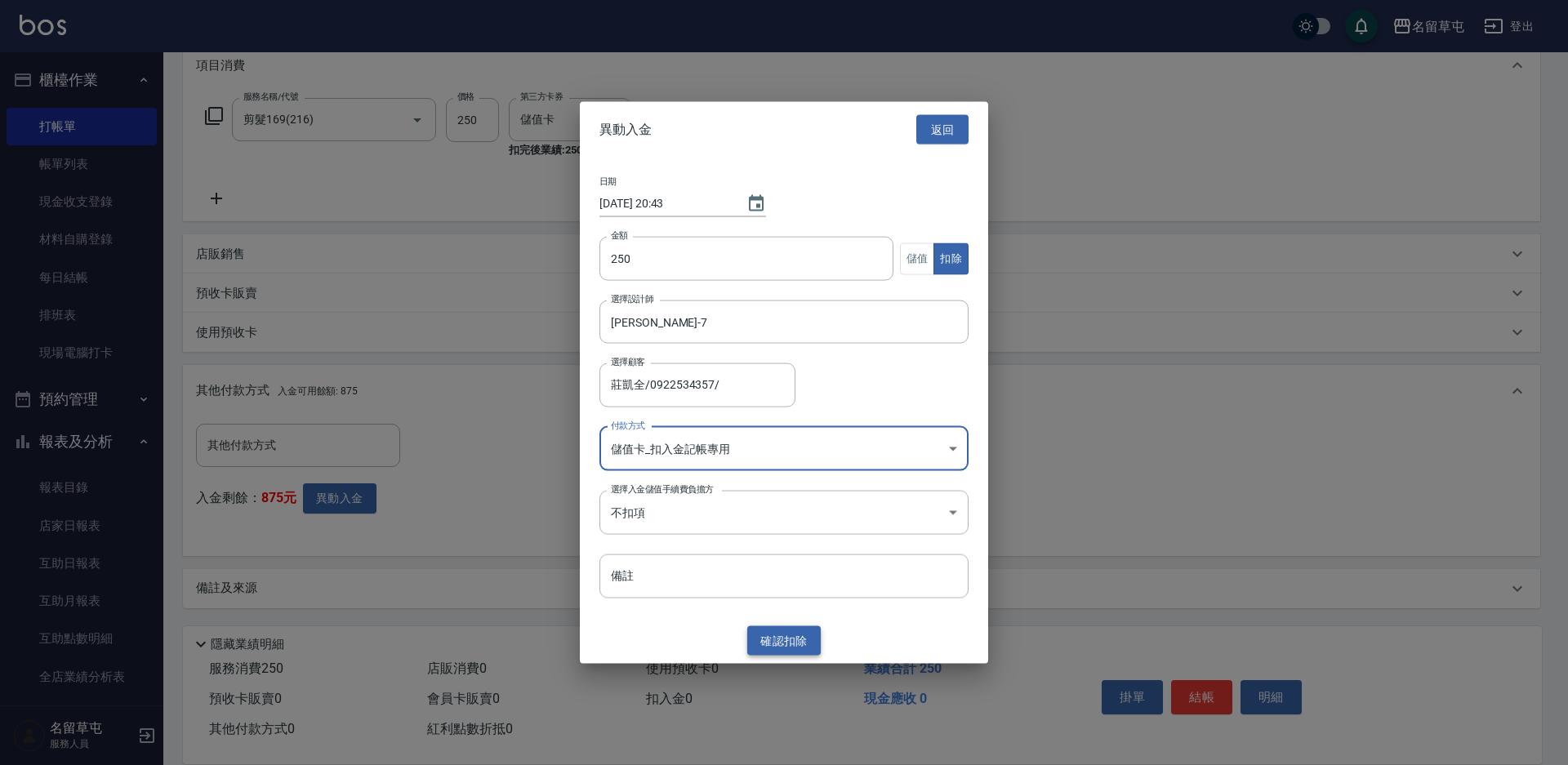
click at [793, 638] on button "確認 扣除" at bounding box center [784, 641] width 73 height 30
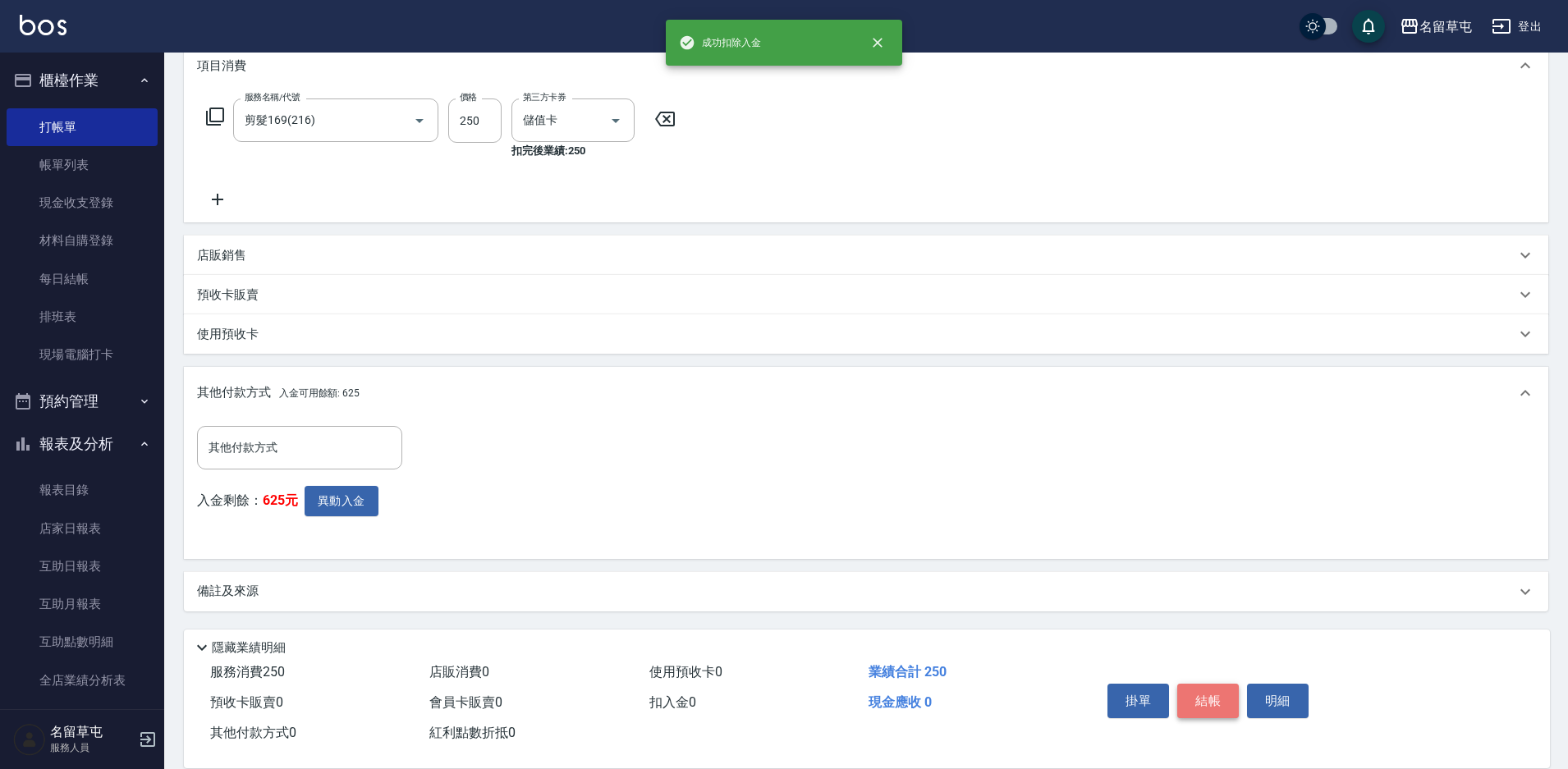
click at [1218, 699] on button "結帳" at bounding box center [1208, 701] width 62 height 34
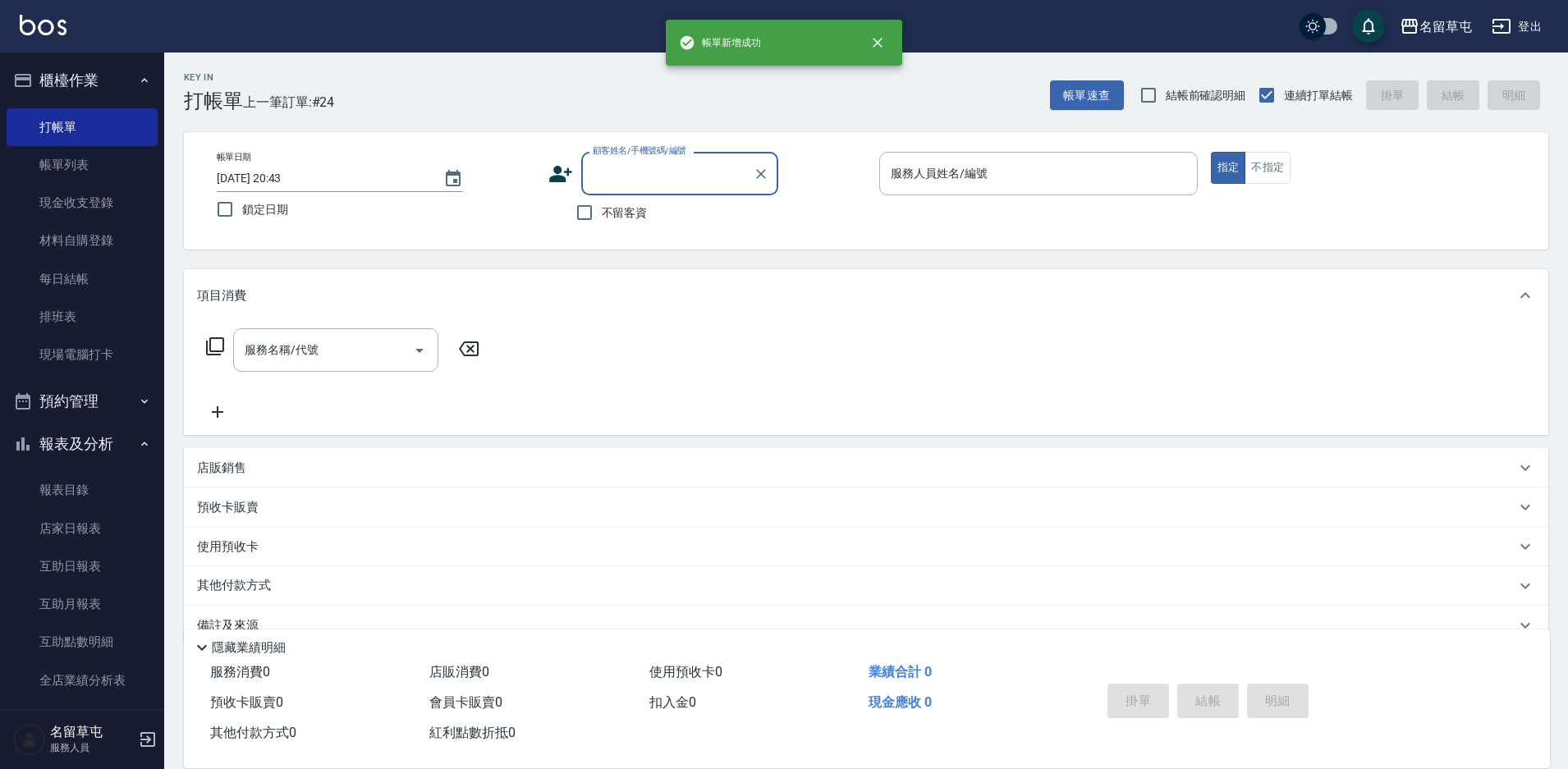
scroll to position [0, 0]
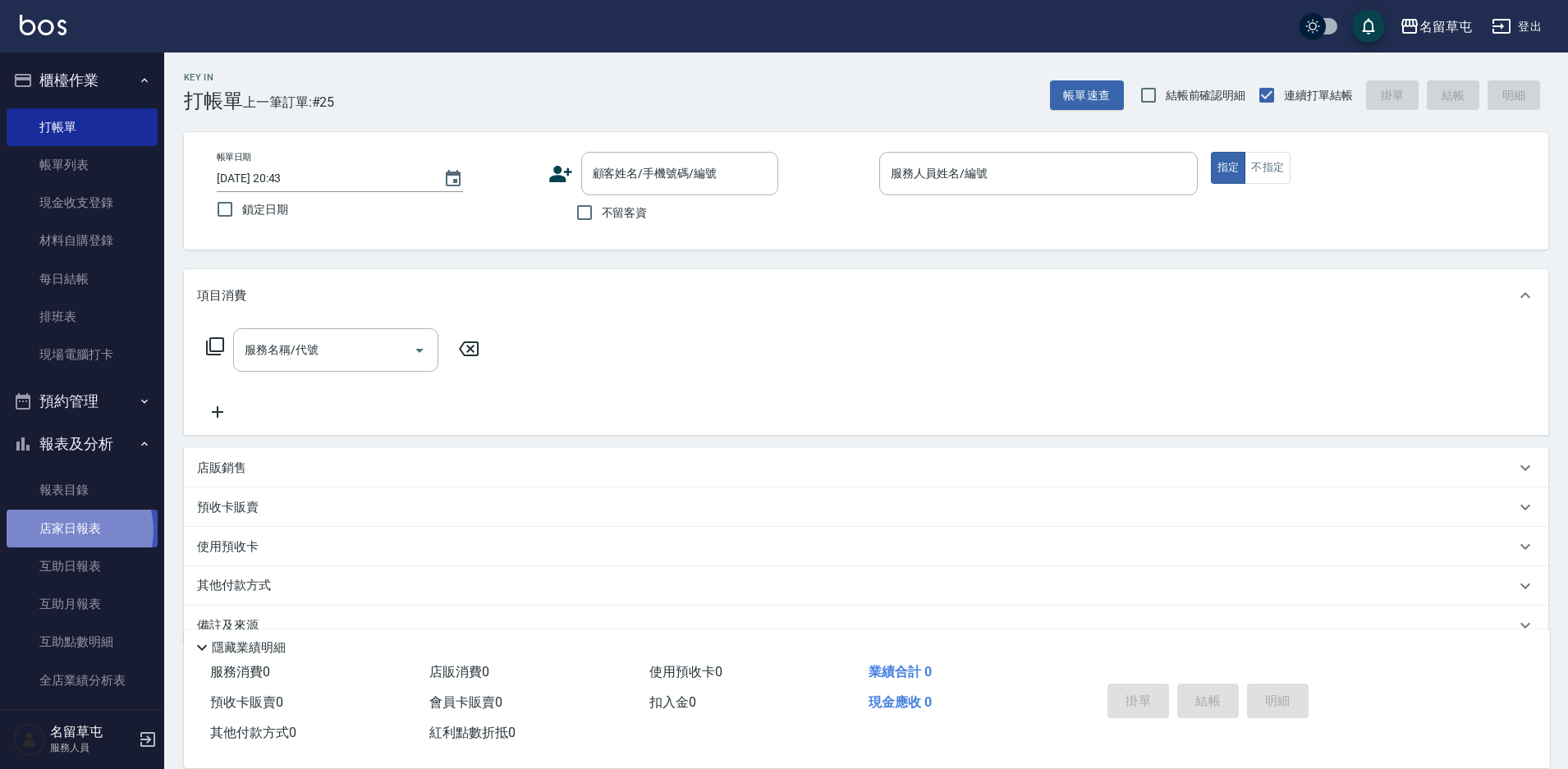
click at [66, 530] on link "店家日報表" at bounding box center [82, 529] width 151 height 38
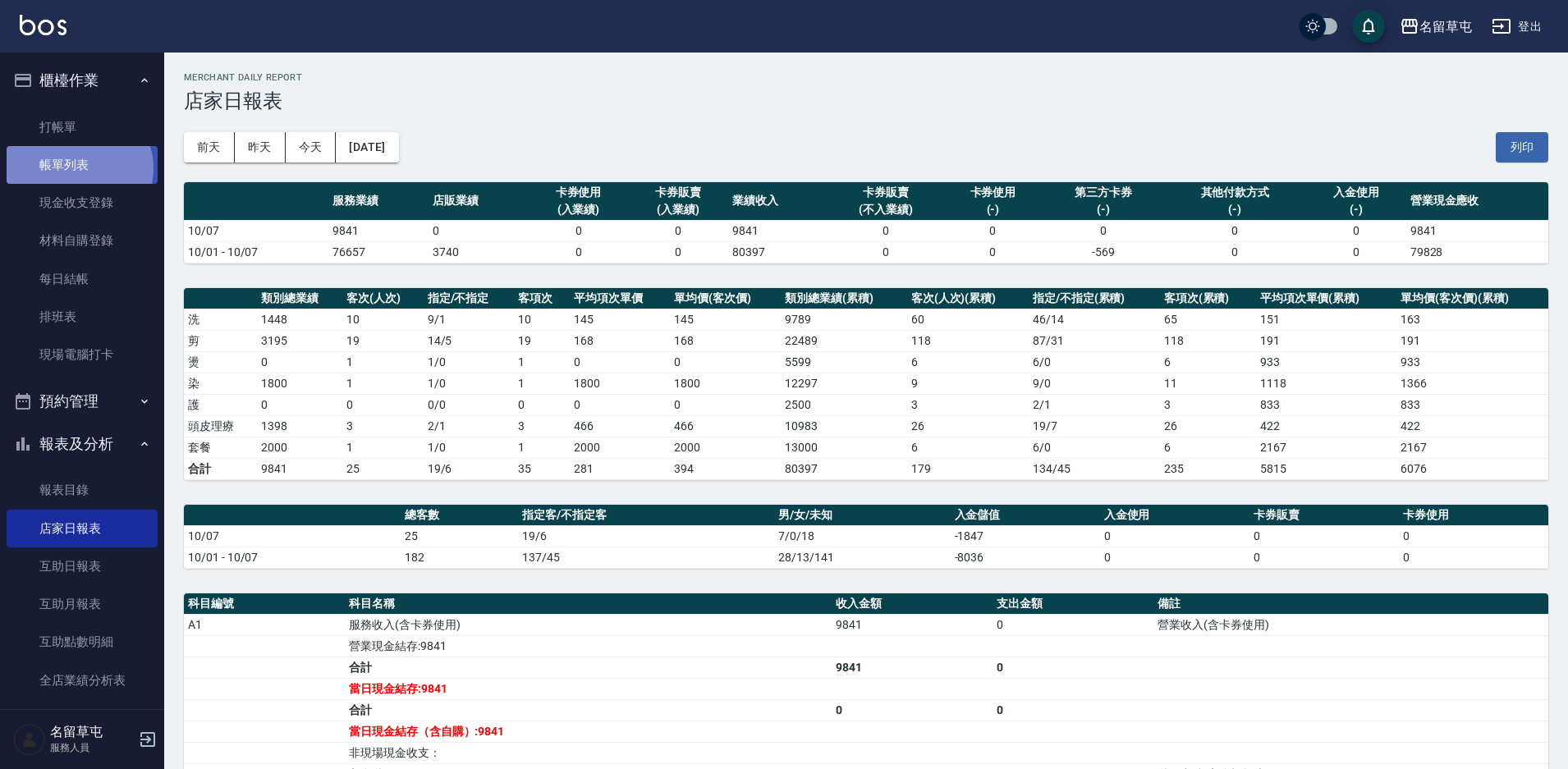
click at [76, 168] on link "帳單列表" at bounding box center [82, 165] width 151 height 38
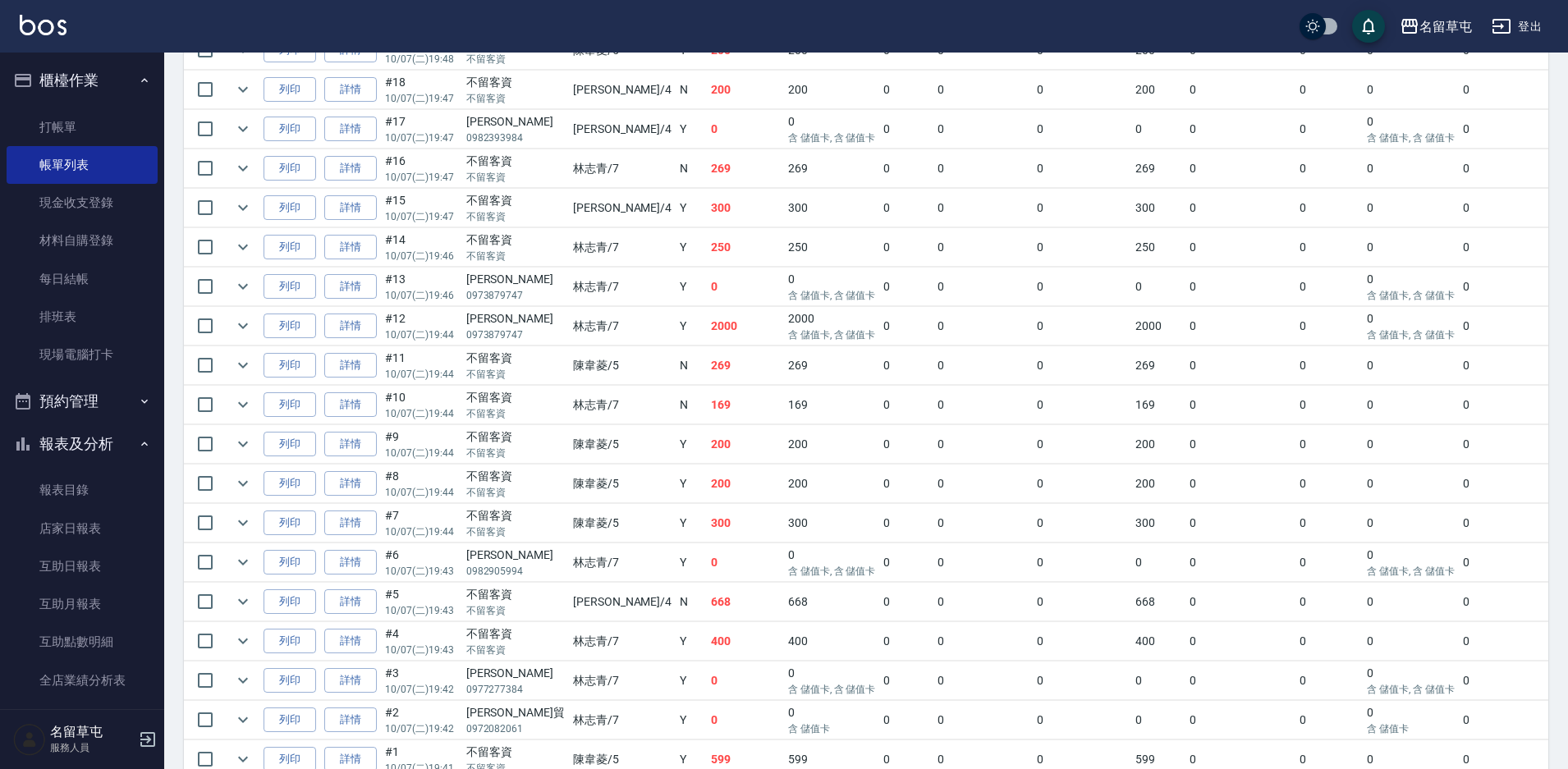
scroll to position [739, 0]
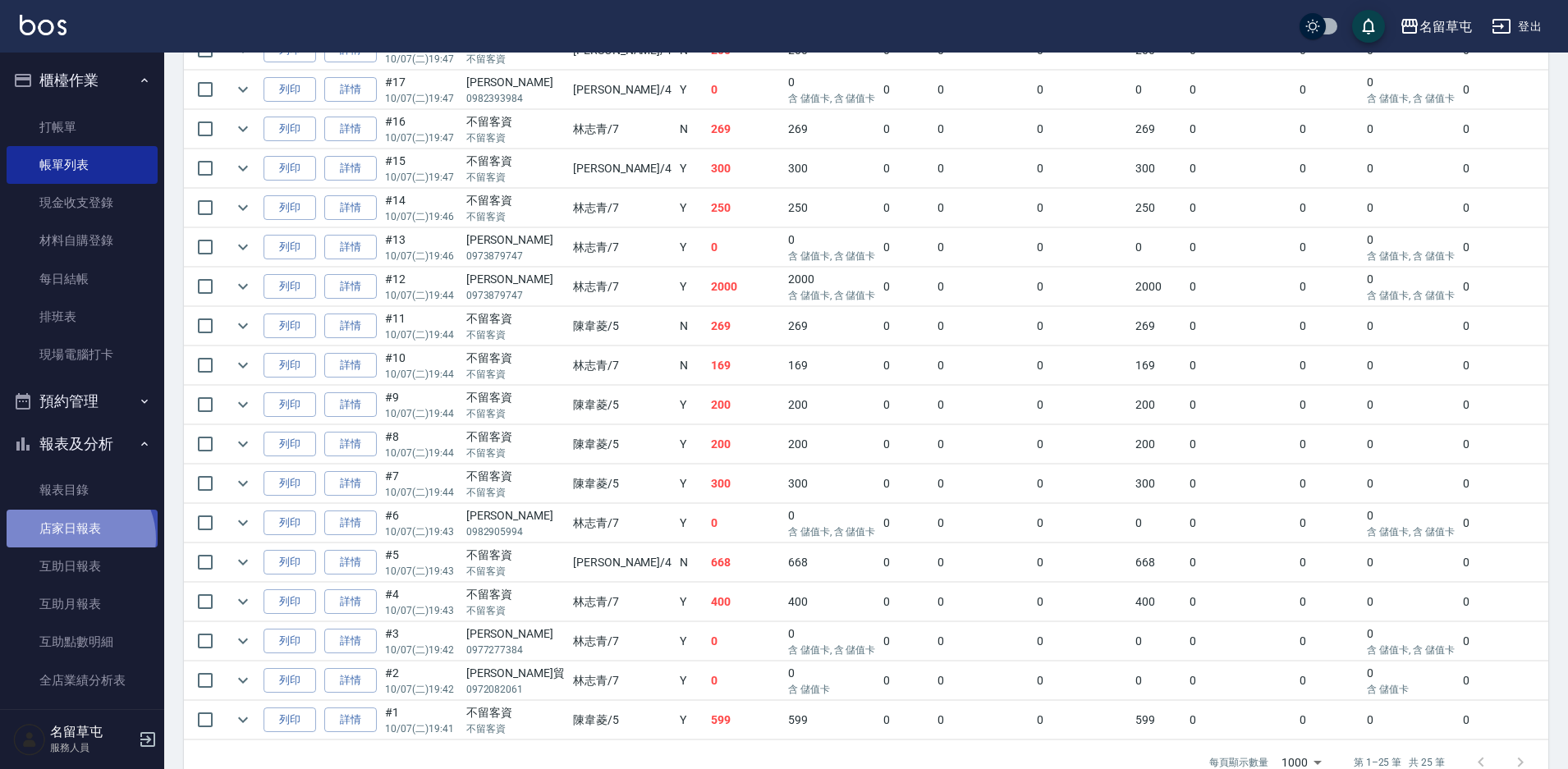
click at [77, 538] on link "店家日報表" at bounding box center [82, 529] width 151 height 38
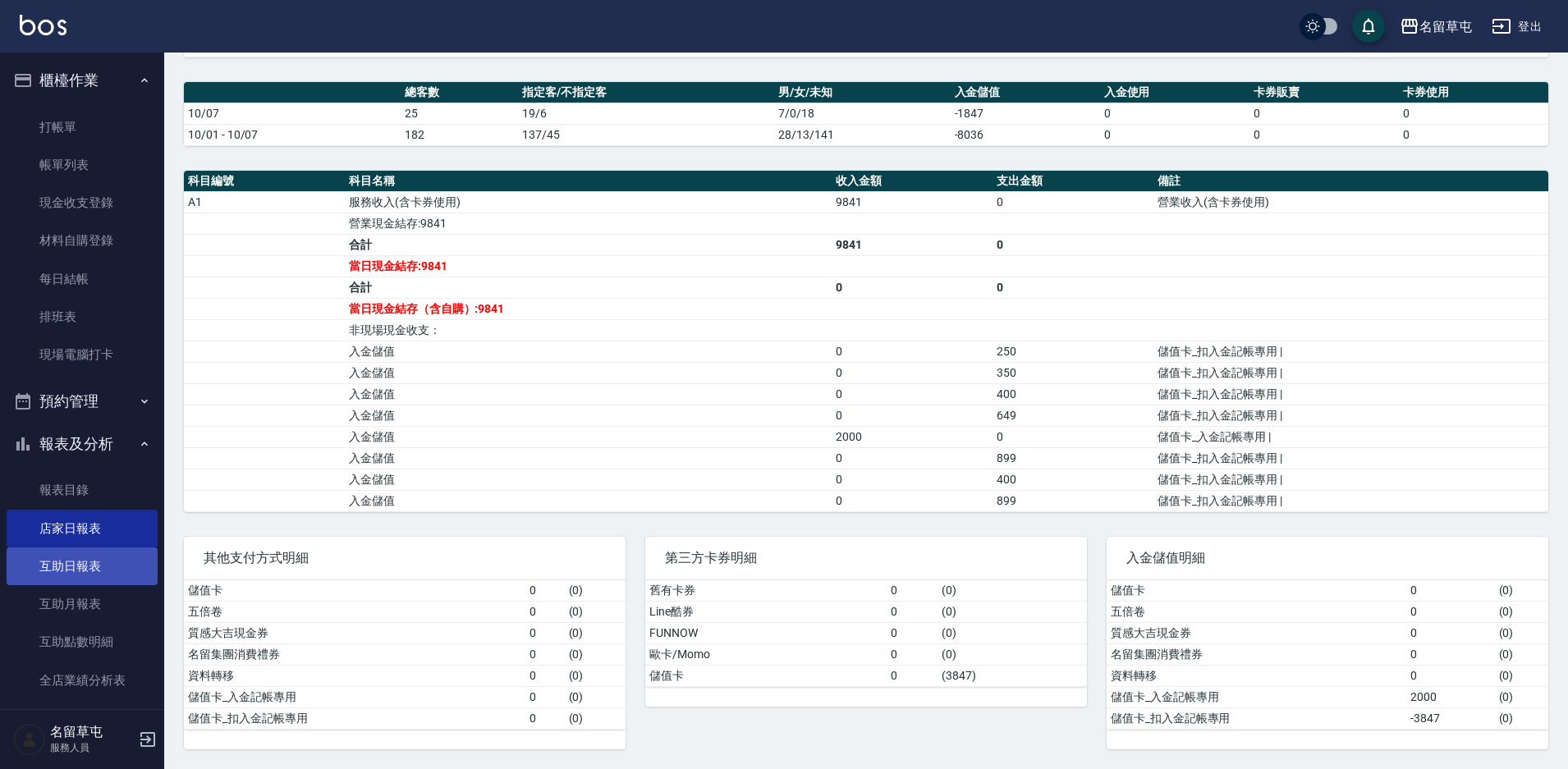
scroll to position [287, 0]
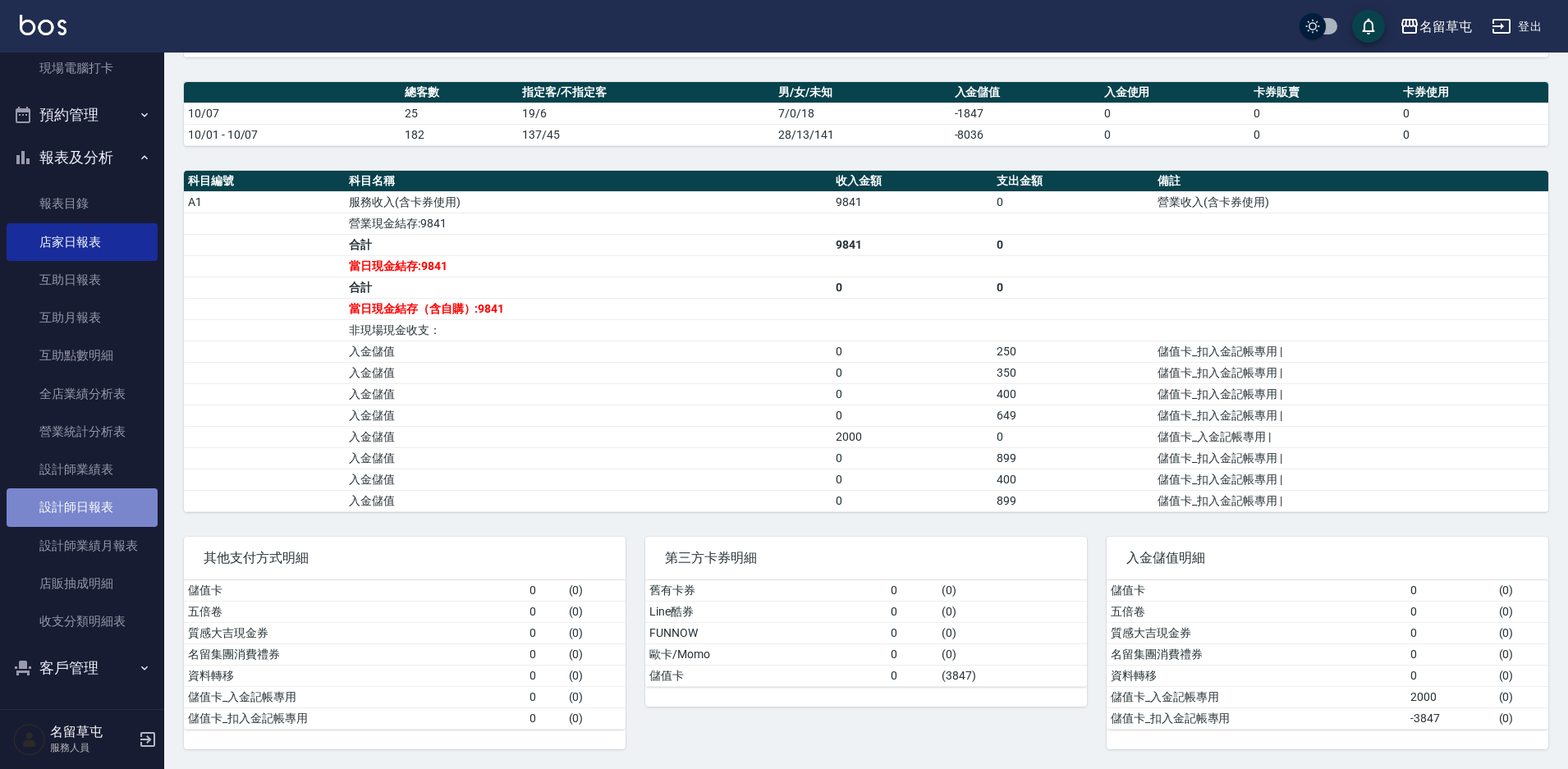
click at [89, 510] on link "設計師日報表" at bounding box center [82, 508] width 151 height 38
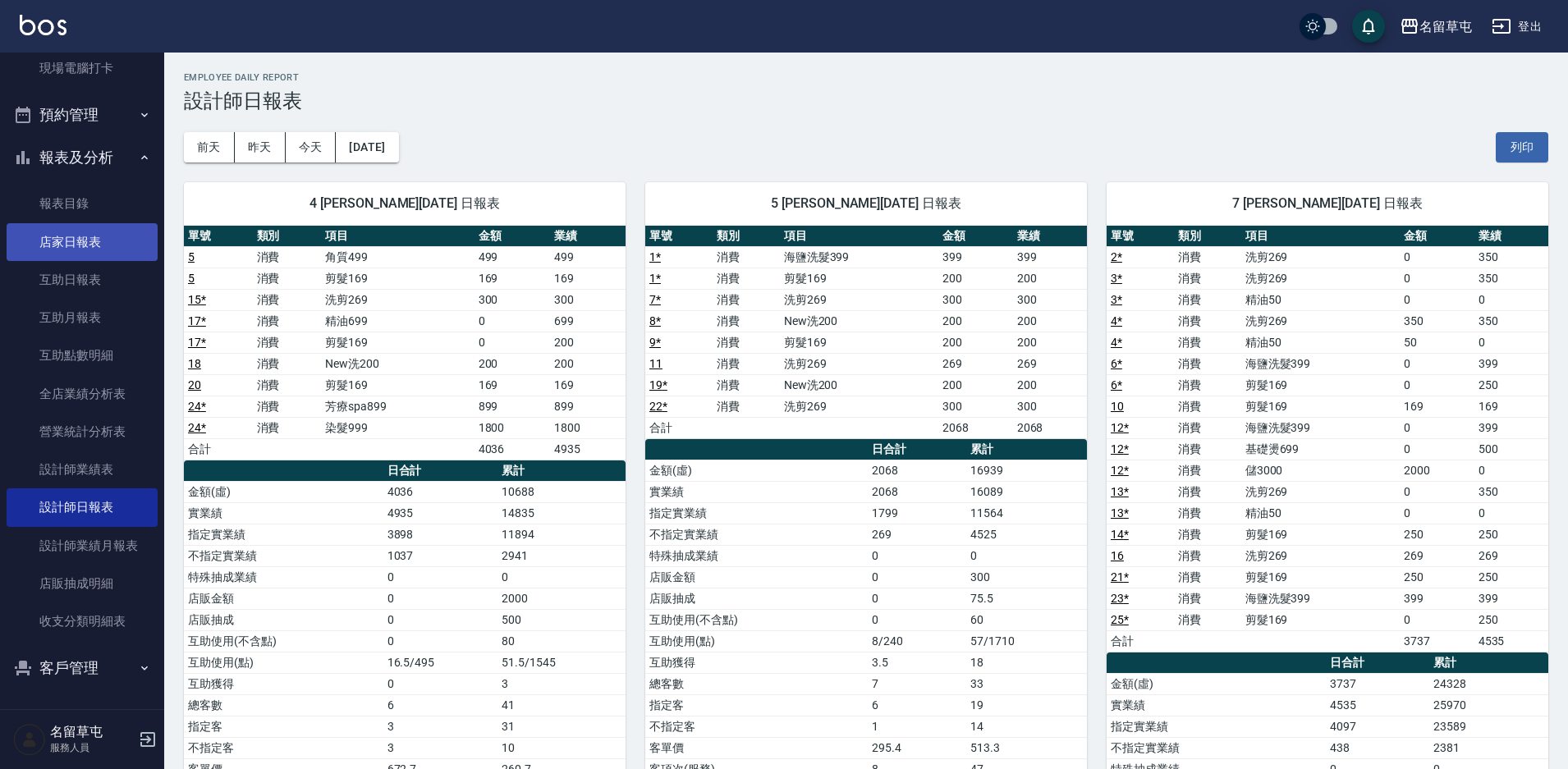
click at [71, 236] on link "店家日報表" at bounding box center [82, 243] width 151 height 38
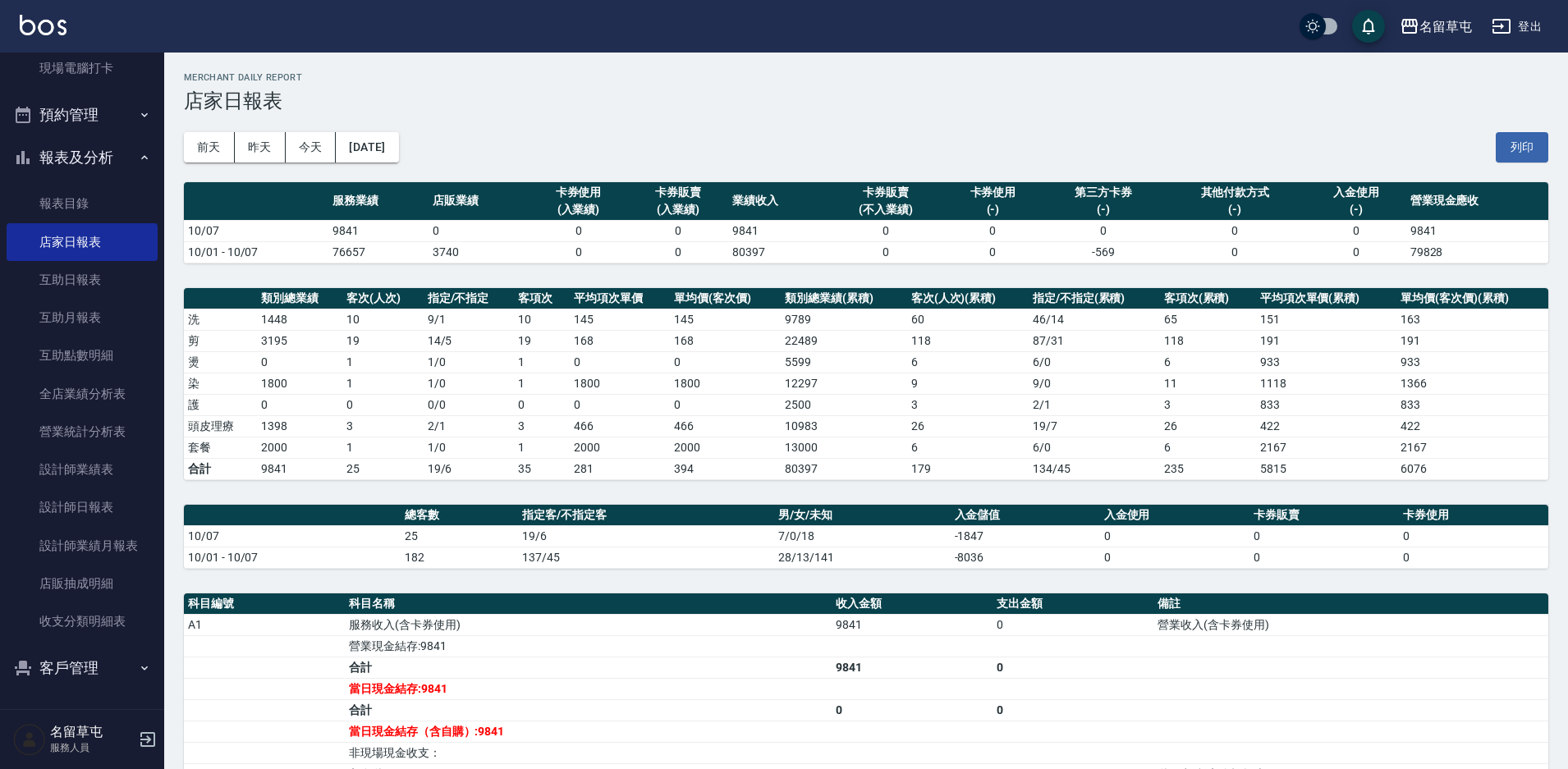
scroll to position [164, 0]
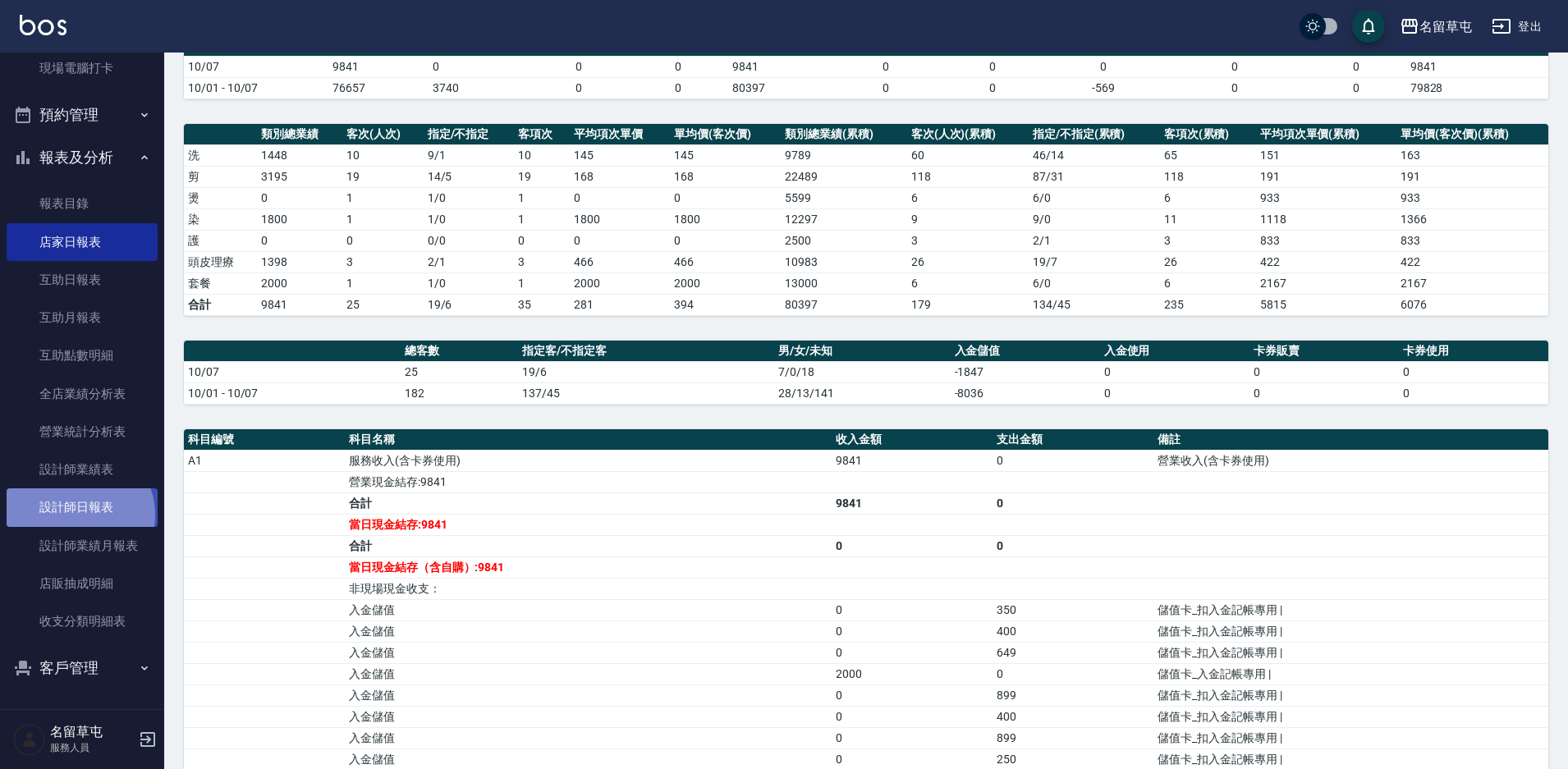
click at [73, 515] on link "設計師日報表" at bounding box center [82, 508] width 151 height 38
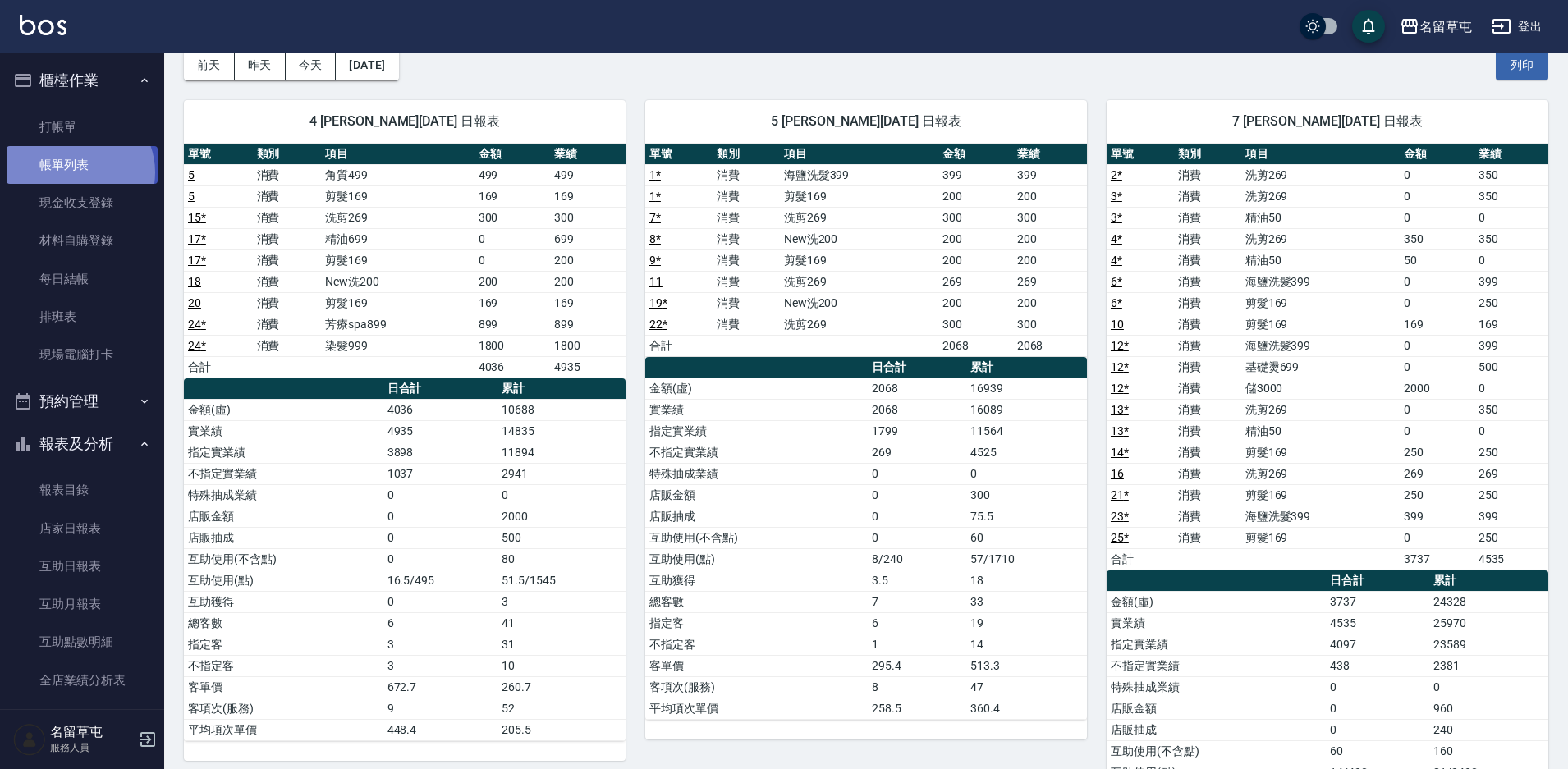
click at [76, 172] on link "帳單列表" at bounding box center [82, 165] width 151 height 38
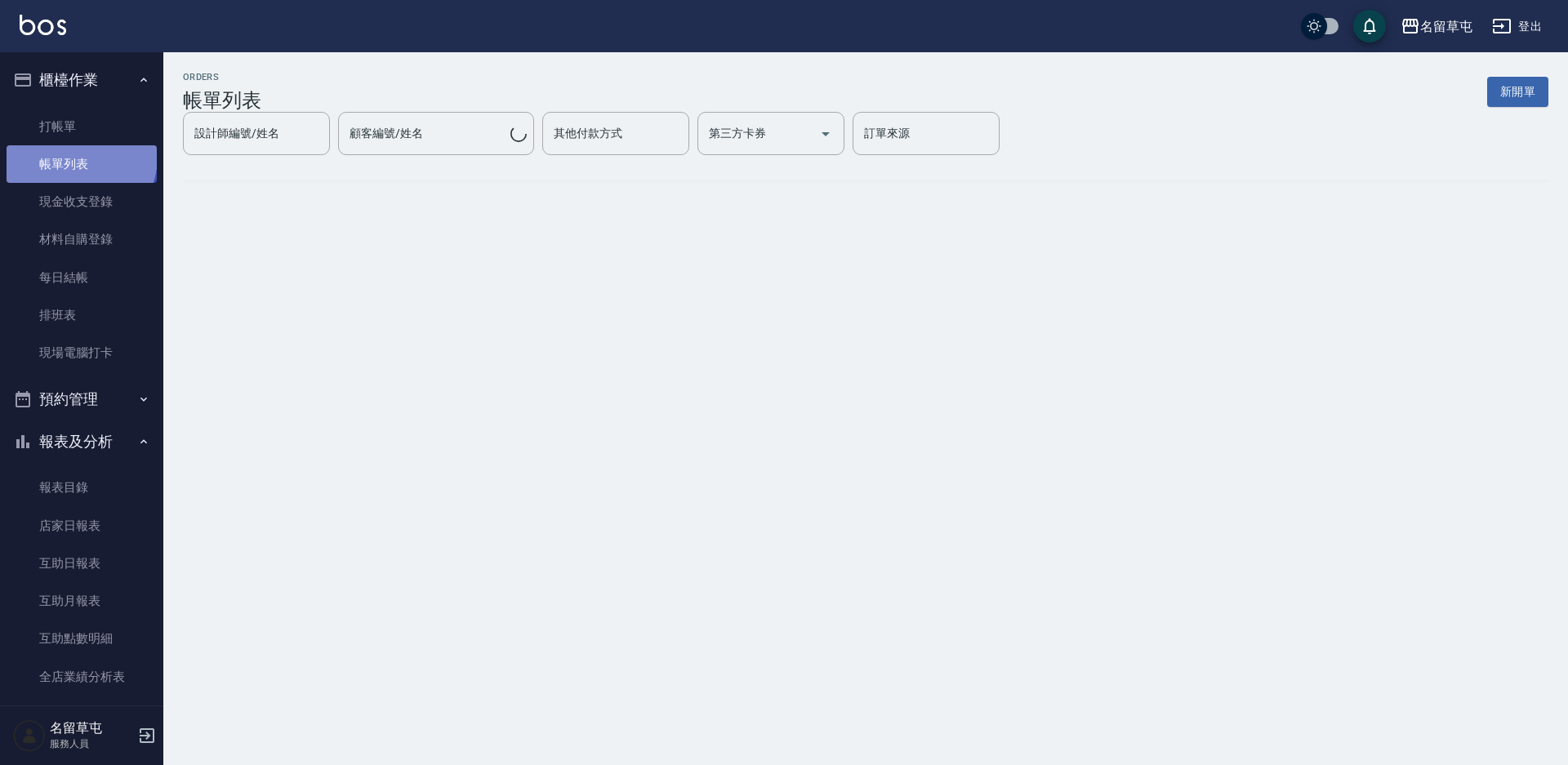
click at [80, 157] on link "帳單列表" at bounding box center [81, 164] width 150 height 38
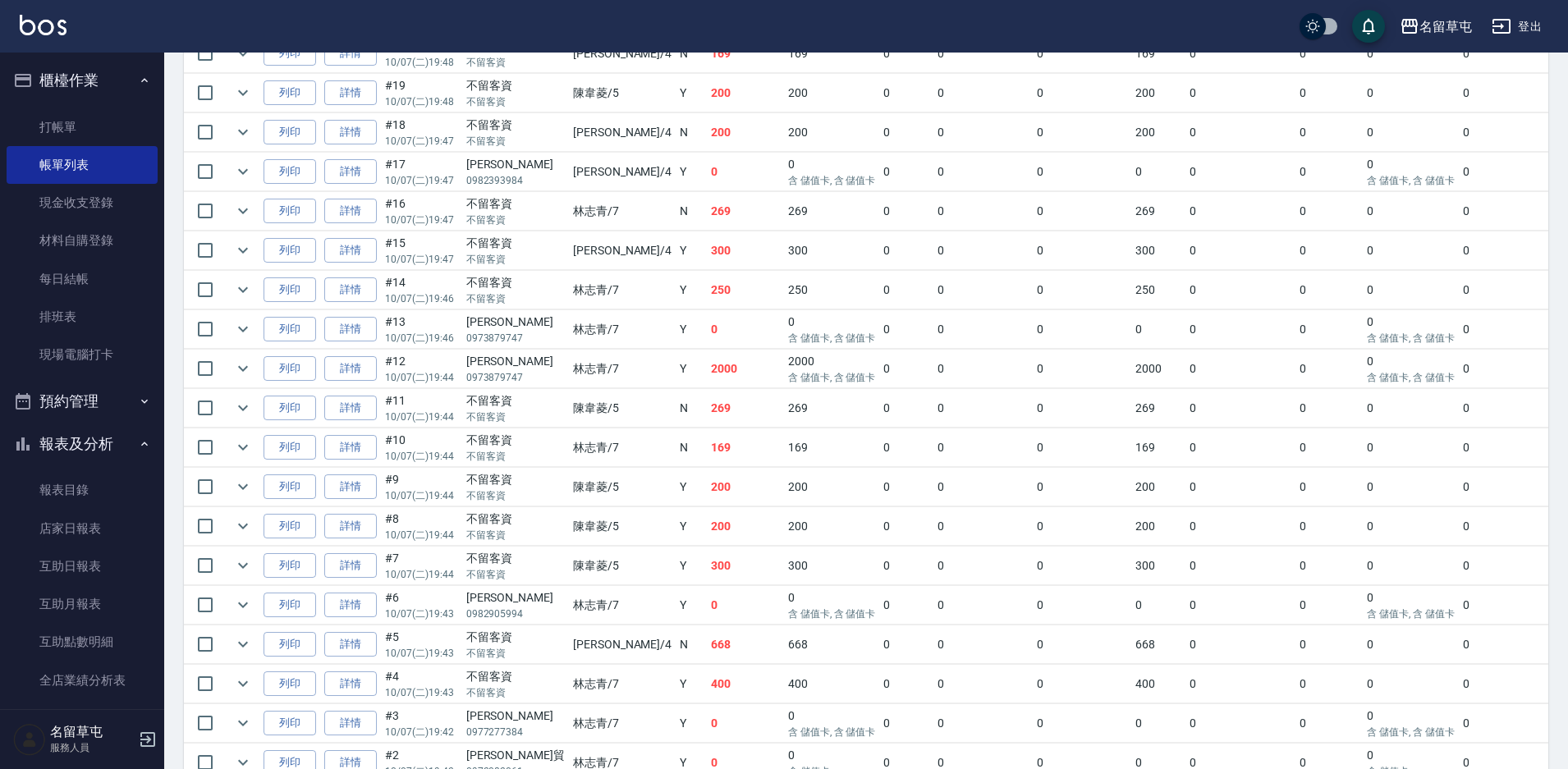
scroll to position [739, 0]
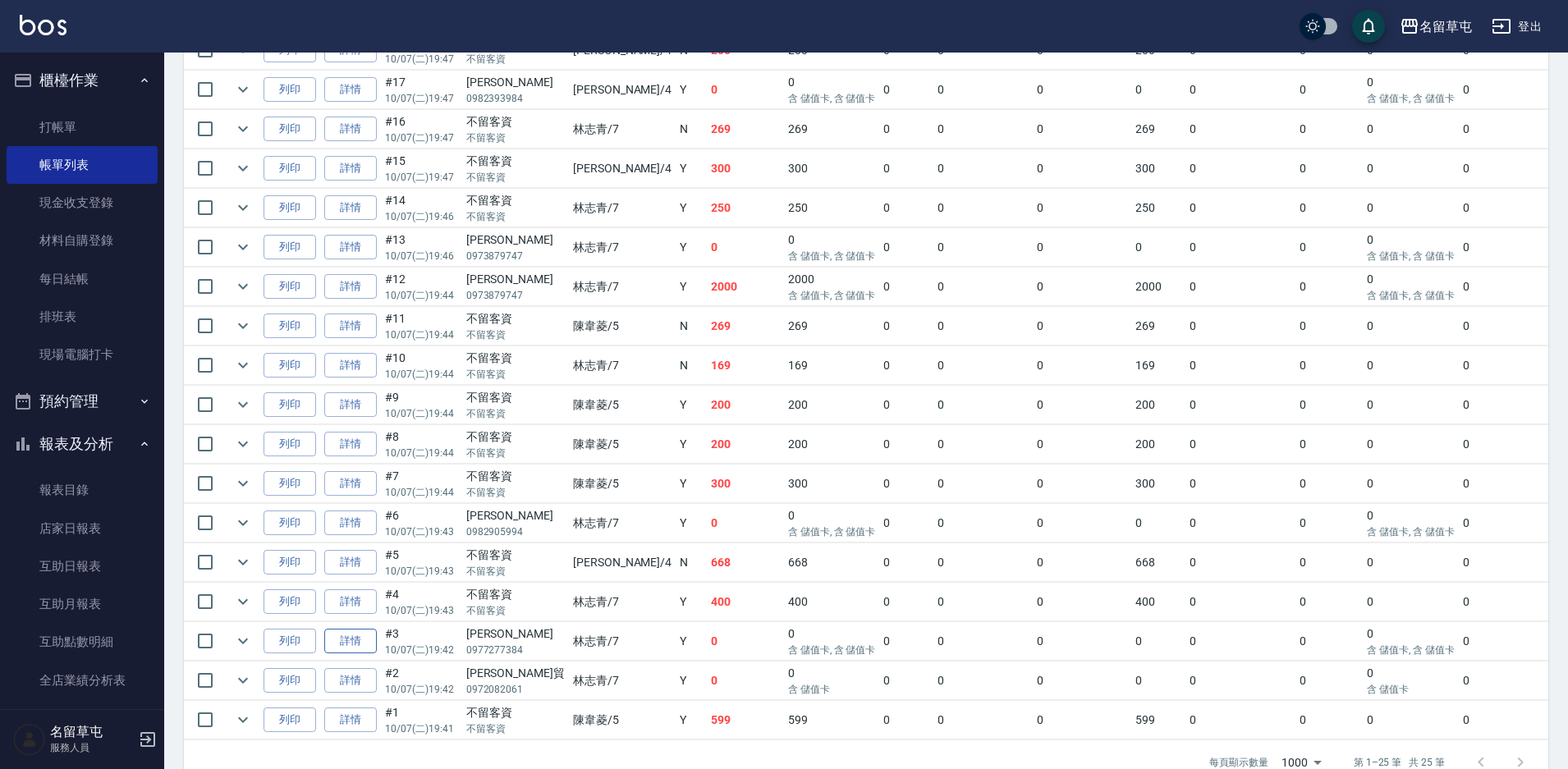
click at [368, 651] on link "詳情" at bounding box center [350, 641] width 53 height 25
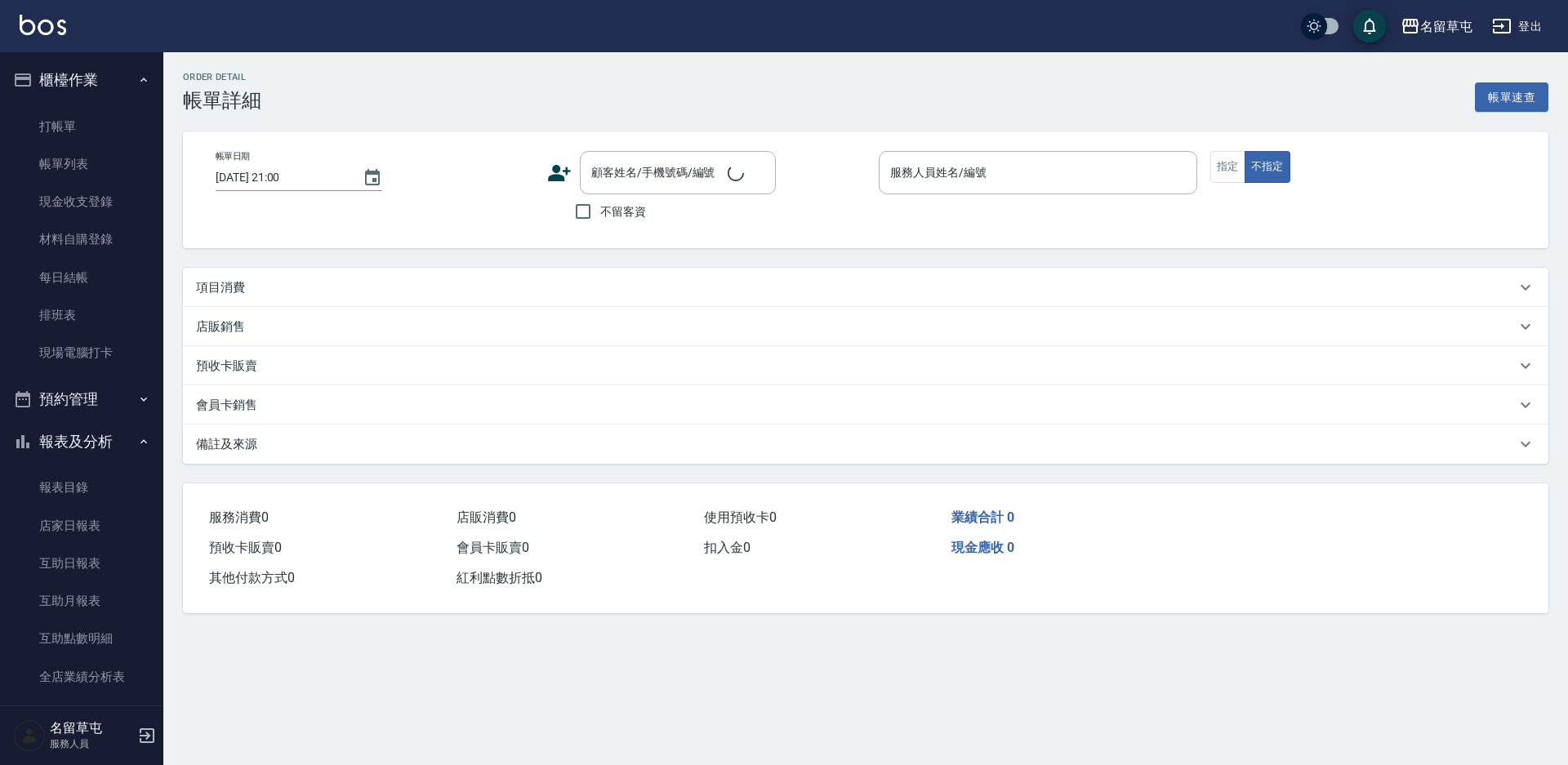
type input "[DATE] 19:42"
type input "[PERSON_NAME]-7"
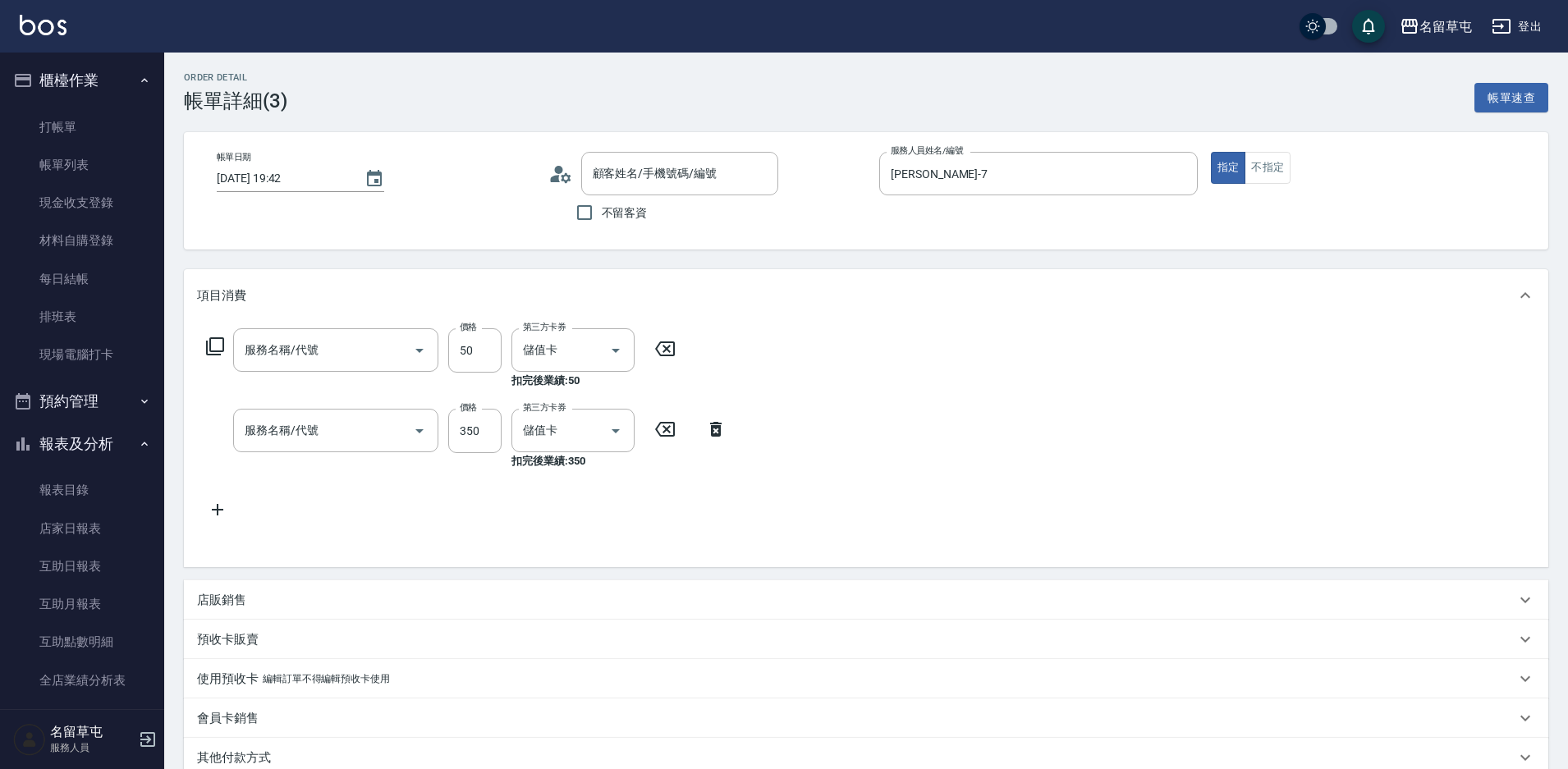
type input "[PERSON_NAME]/0977277384/"
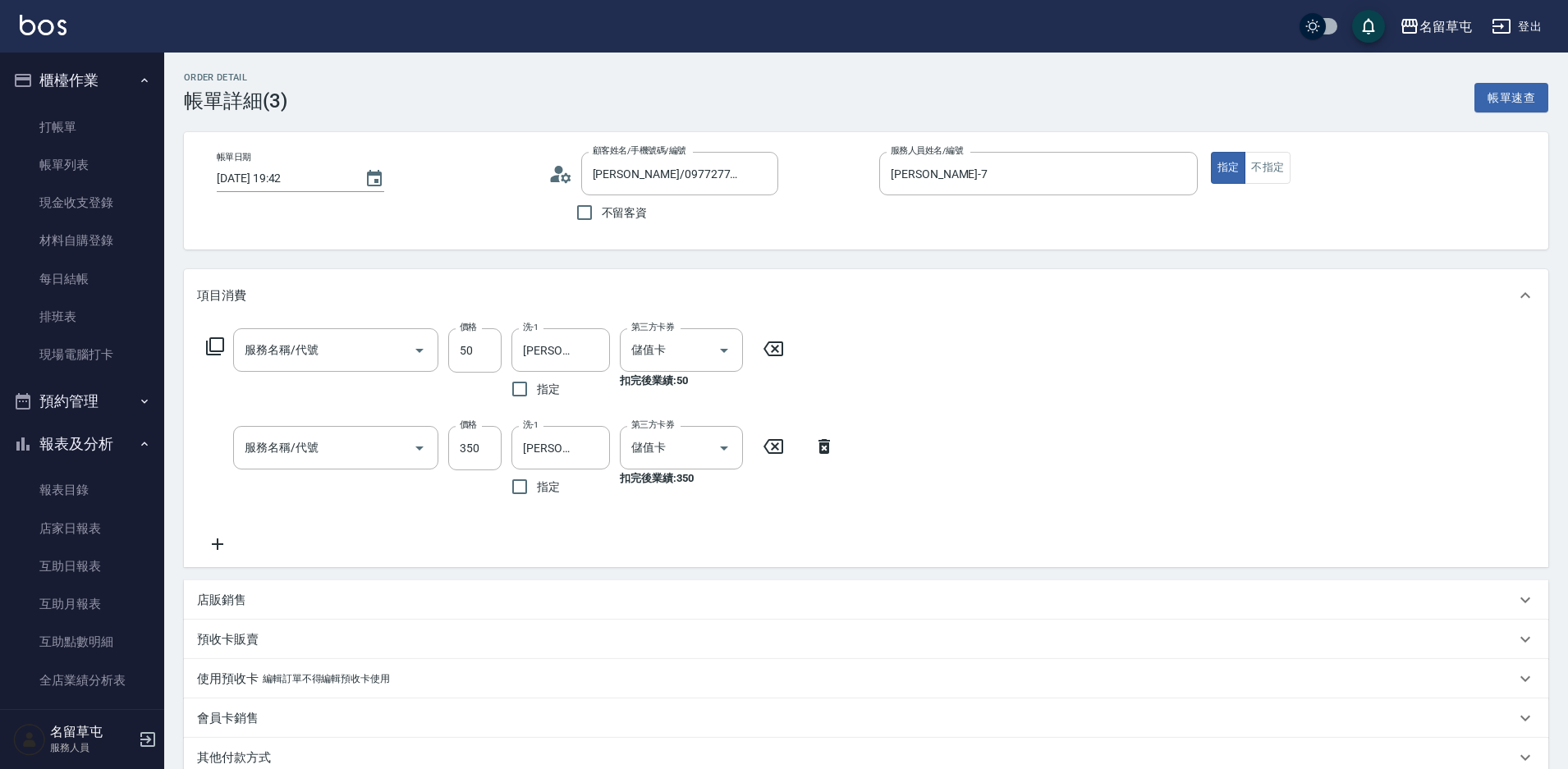
type input "精油50(105)"
type input "洗剪269(226)"
click at [26, 158] on link "帳單列表" at bounding box center [82, 165] width 151 height 38
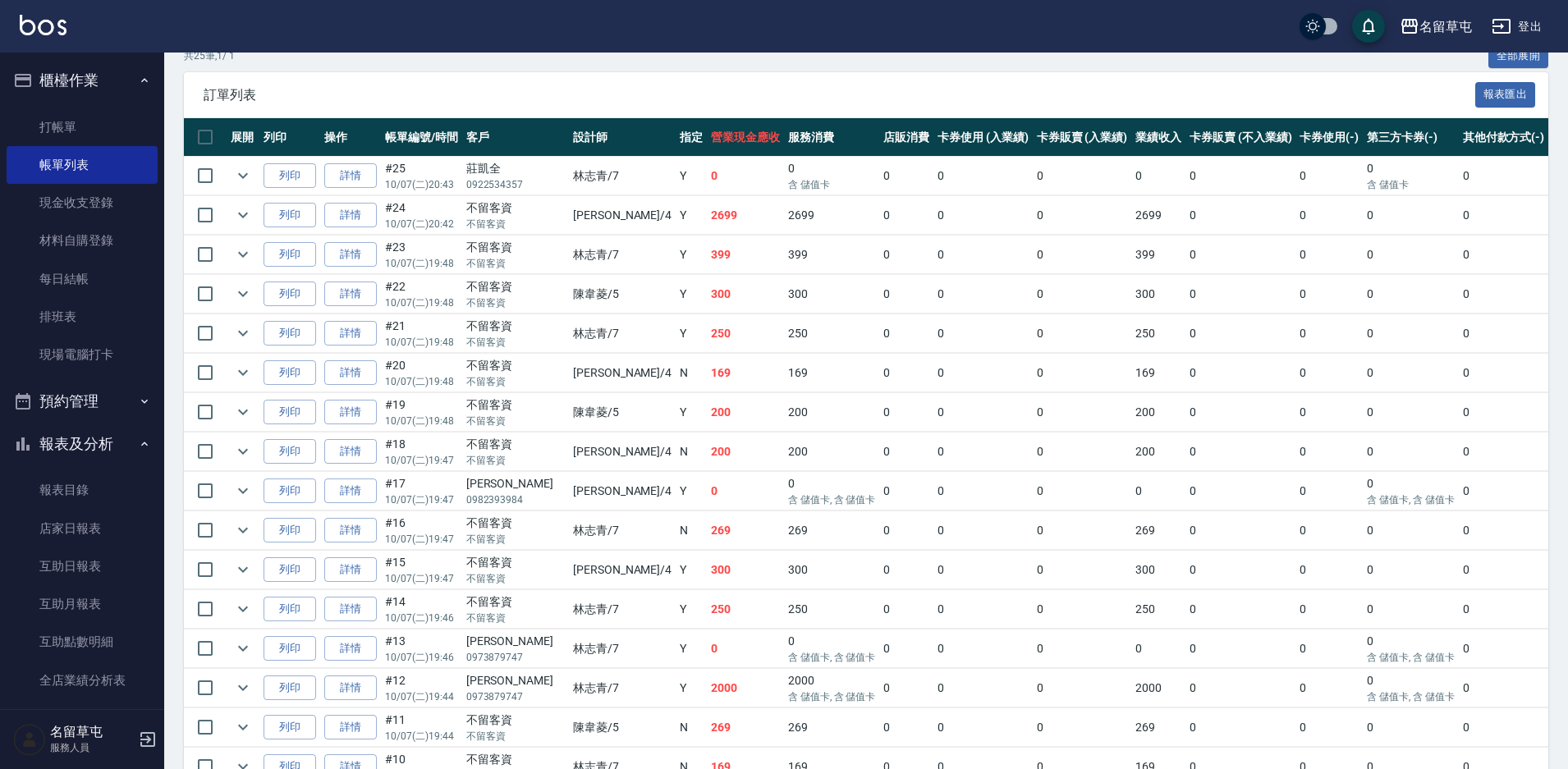
scroll to position [575, 0]
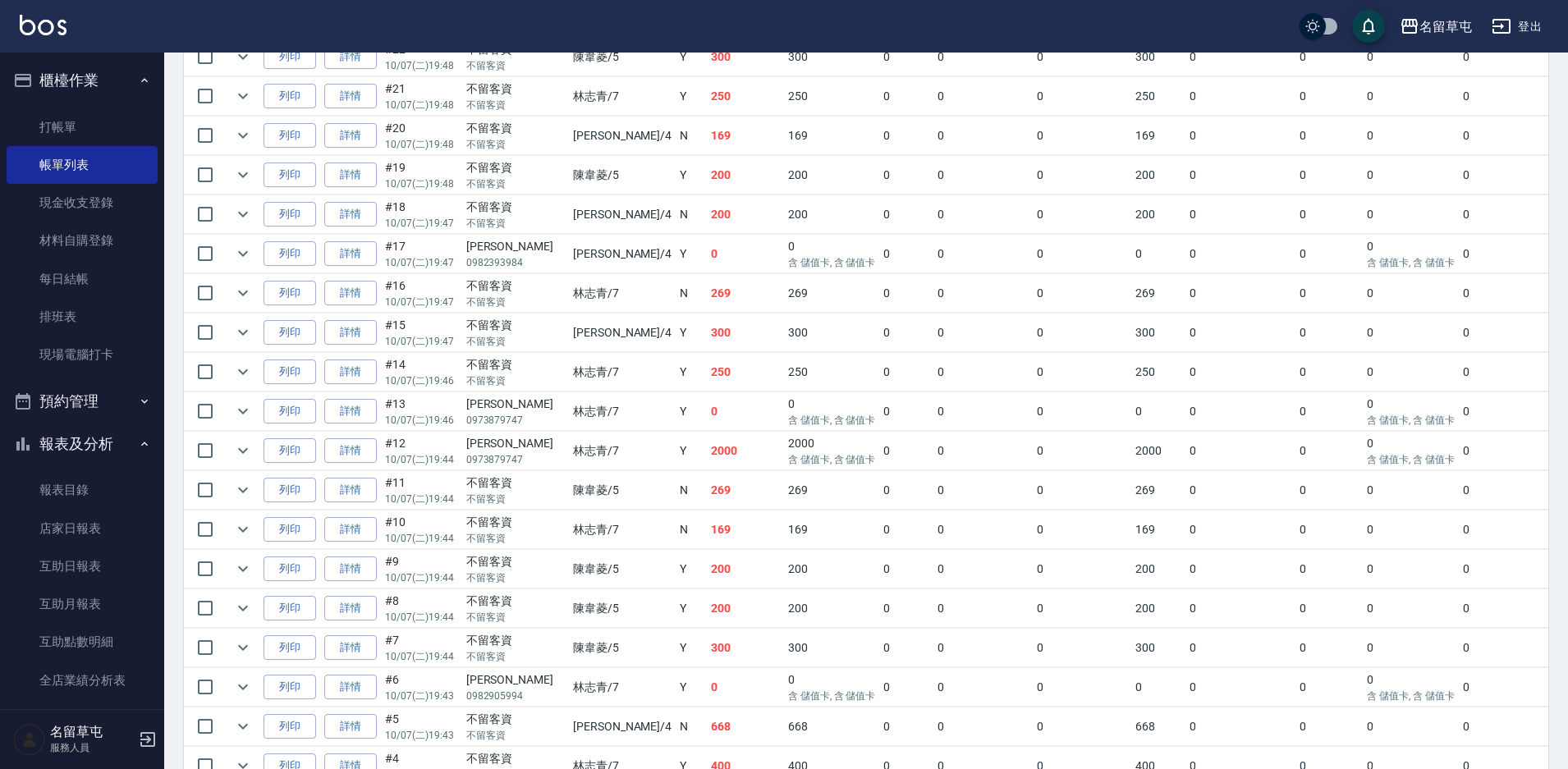
click at [520, 364] on div "不留客資" at bounding box center [515, 365] width 99 height 17
